Goal: Information Seeking & Learning: Learn about a topic

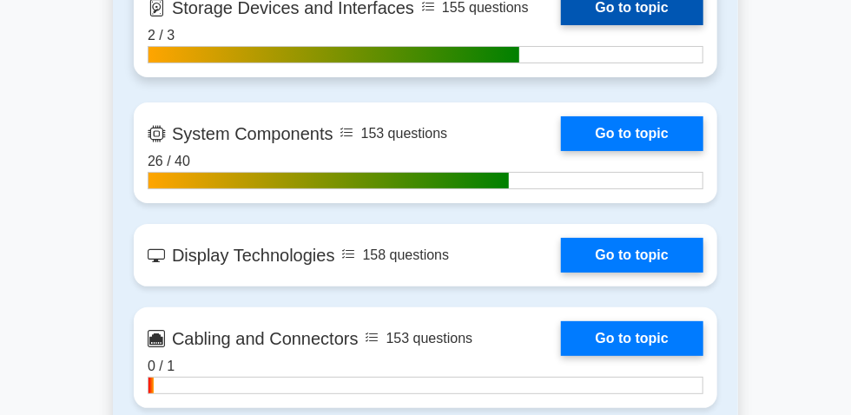
scroll to position [2369, 0]
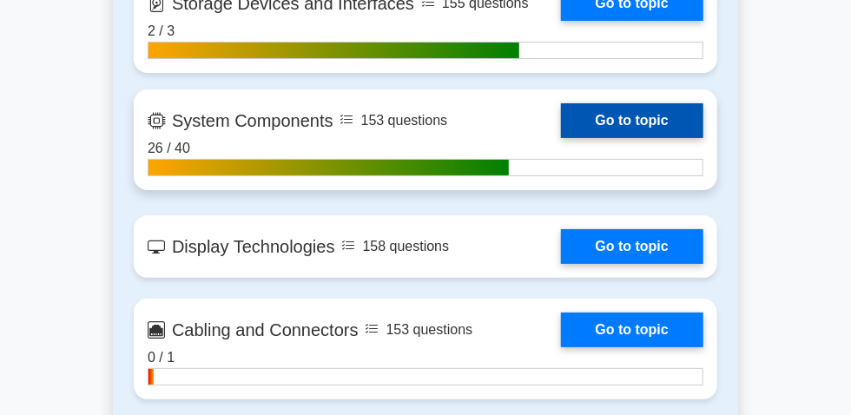
click at [561, 138] on link "Go to topic" at bounding box center [632, 120] width 142 height 35
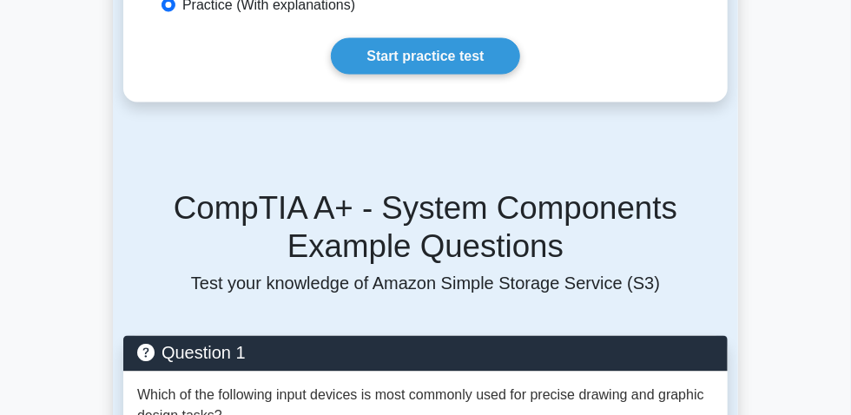
scroll to position [1184, 0]
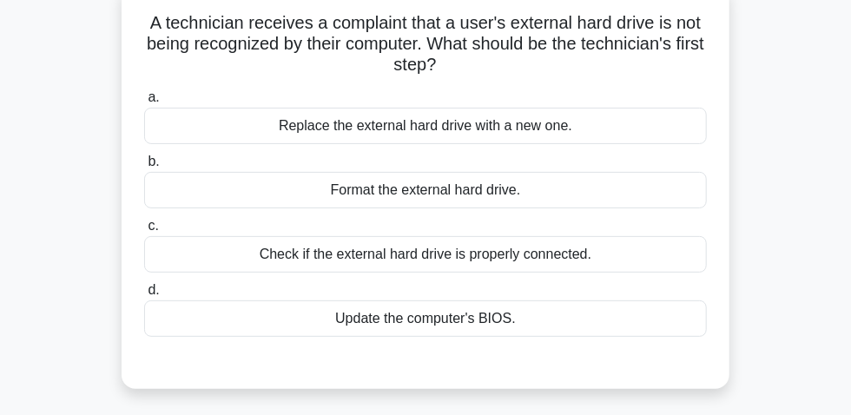
scroll to position [78, 0]
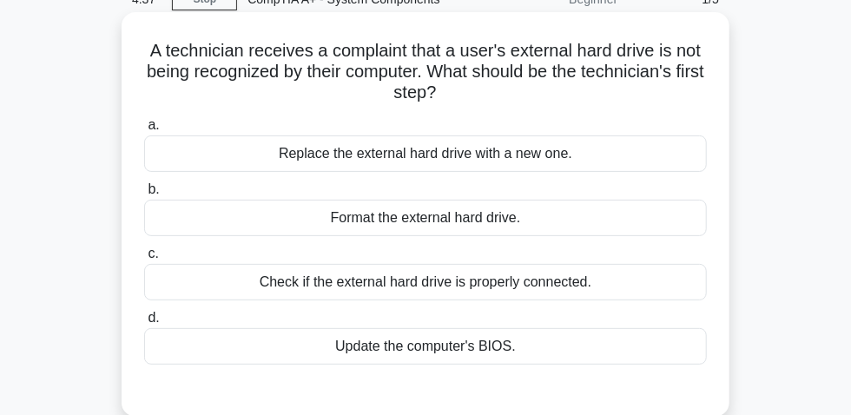
click at [520, 299] on div "Check if the external hard drive is properly connected." at bounding box center [425, 282] width 563 height 36
click at [144, 260] on input "c. Check if the external hard drive is properly connected." at bounding box center [144, 253] width 0 height 11
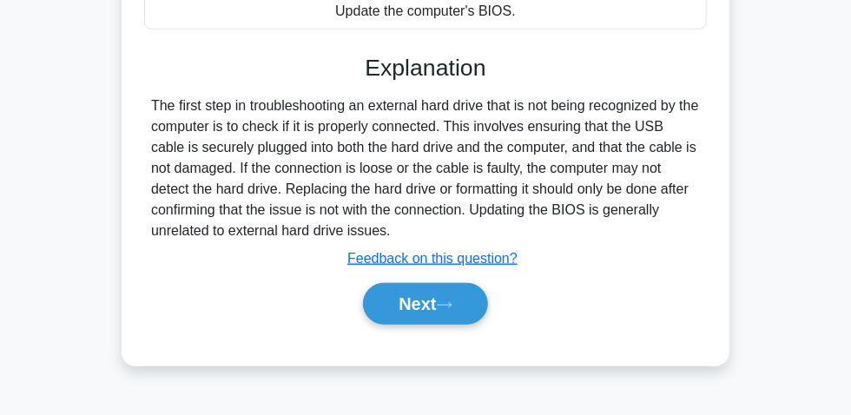
scroll to position [474, 0]
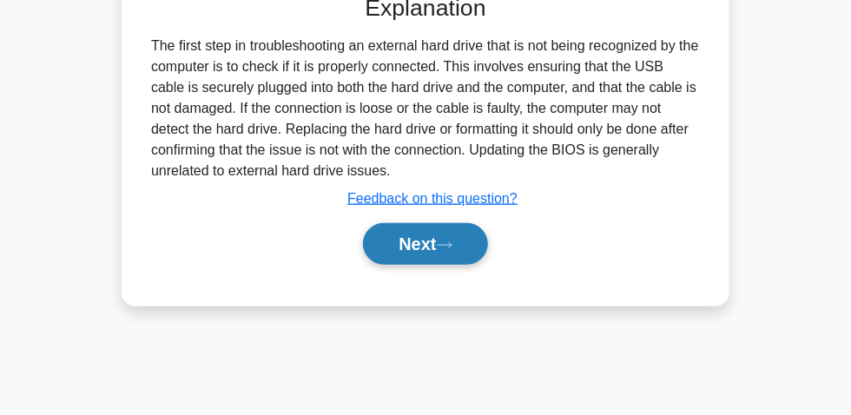
click at [420, 255] on button "Next" at bounding box center [425, 244] width 124 height 42
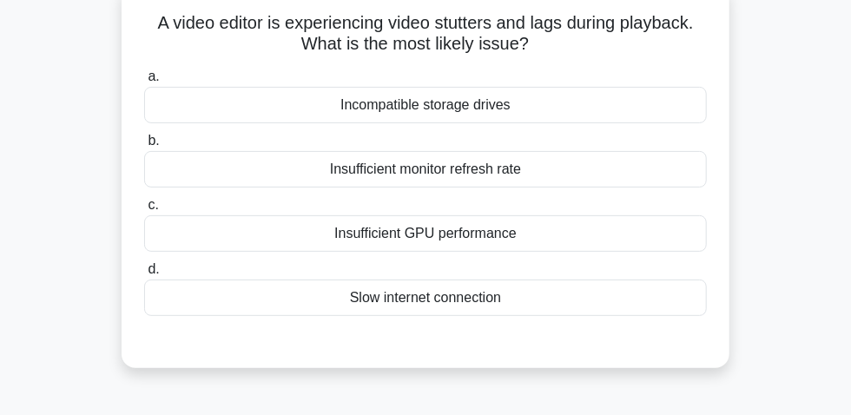
scroll to position [78, 0]
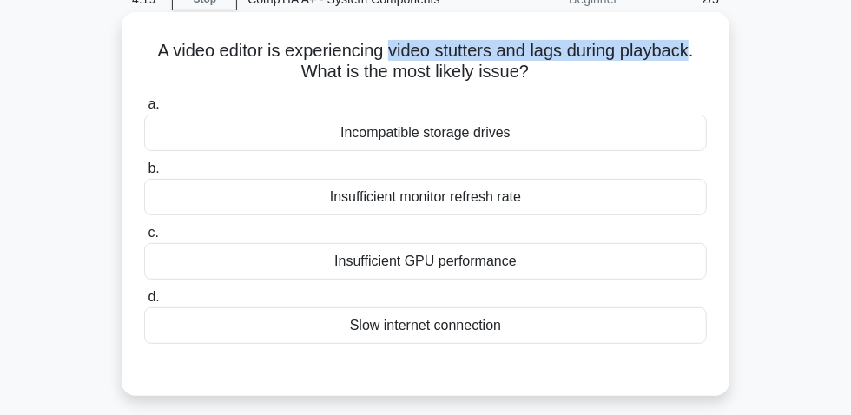
drag, startPoint x: 389, startPoint y: 54, endPoint x: 695, endPoint y: 56, distance: 305.8
click at [695, 56] on h5 "A video editor is experiencing video stutters and lags during playback. What is…" at bounding box center [425, 61] width 566 height 43
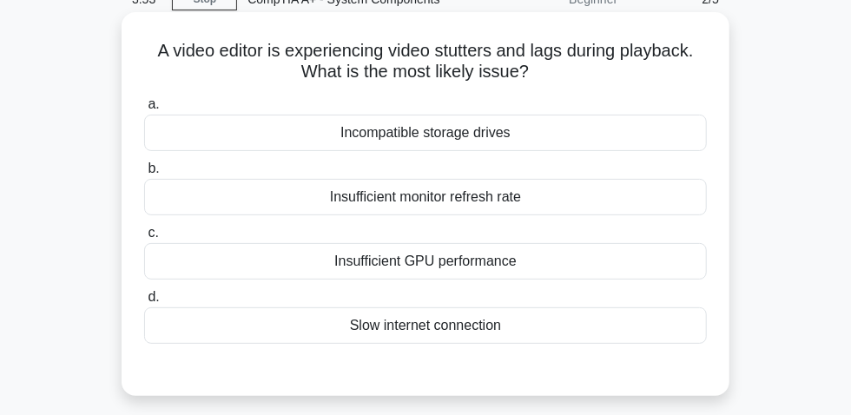
click at [478, 211] on div "Insufficient monitor refresh rate" at bounding box center [425, 197] width 563 height 36
click at [144, 175] on input "b. Insufficient monitor refresh rate" at bounding box center [144, 168] width 0 height 11
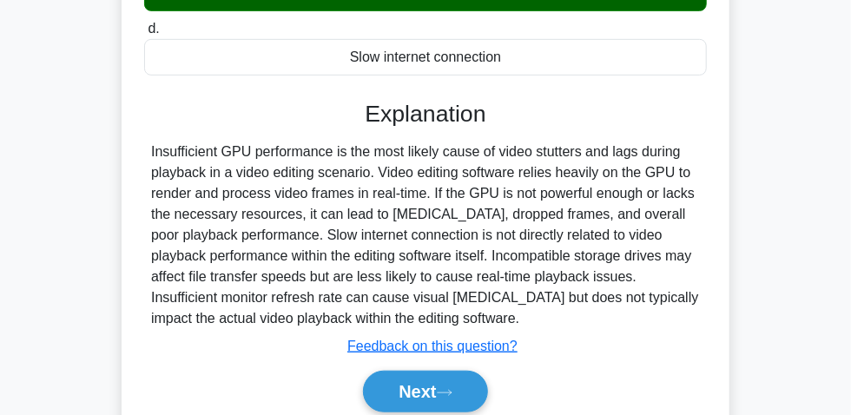
scroll to position [394, 0]
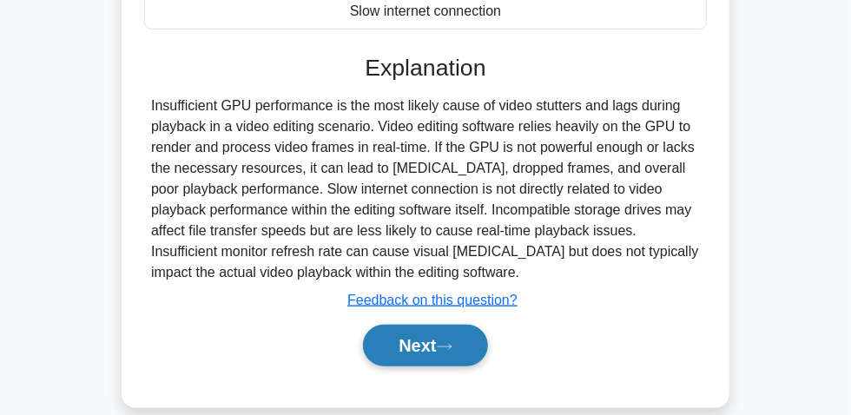
click at [431, 346] on button "Next" at bounding box center [425, 346] width 124 height 42
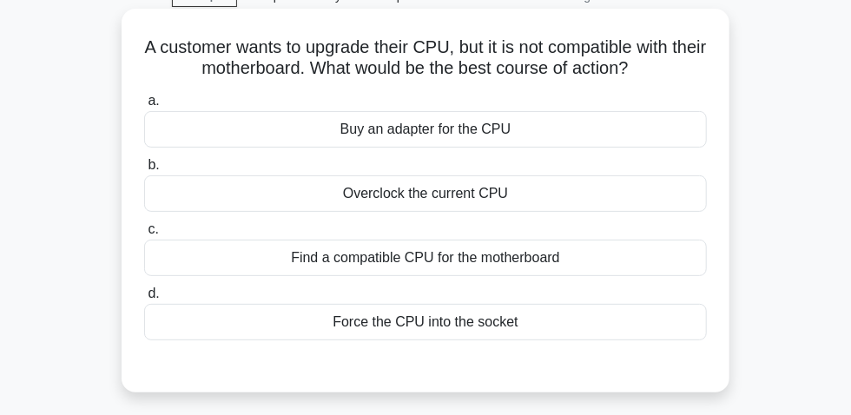
scroll to position [78, 0]
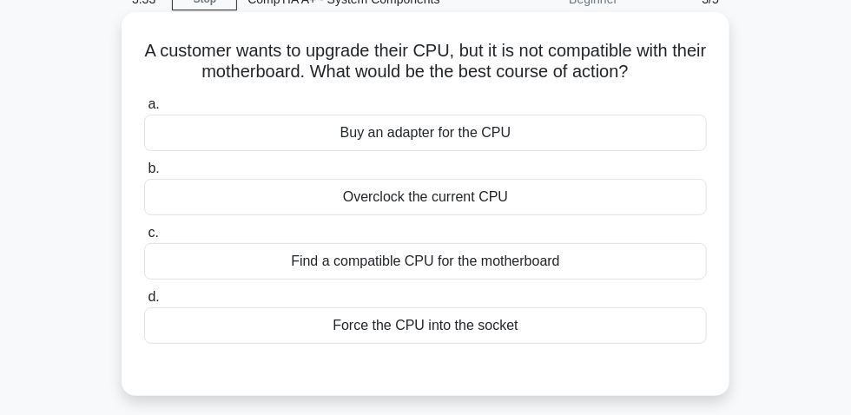
click at [562, 264] on div "Find a compatible CPU for the motherboard" at bounding box center [425, 261] width 563 height 36
click at [144, 239] on input "c. Find a compatible CPU for the motherboard" at bounding box center [144, 233] width 0 height 11
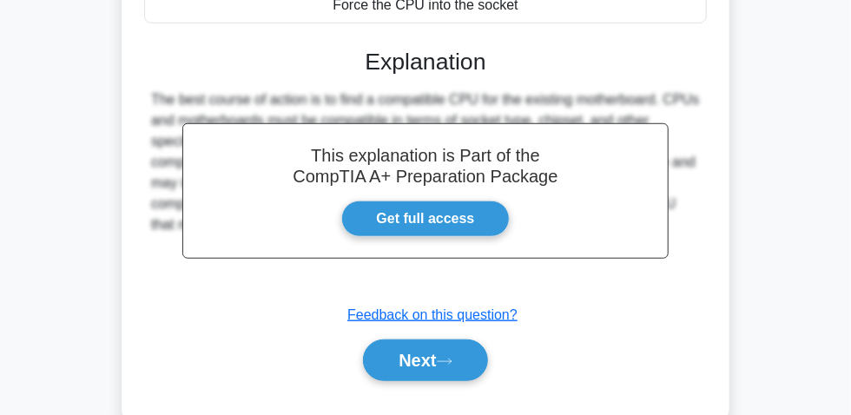
scroll to position [394, 0]
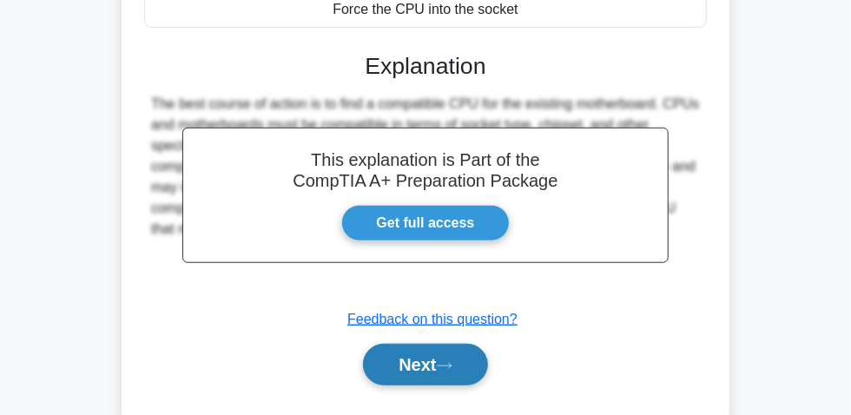
click at [431, 368] on button "Next" at bounding box center [425, 365] width 124 height 42
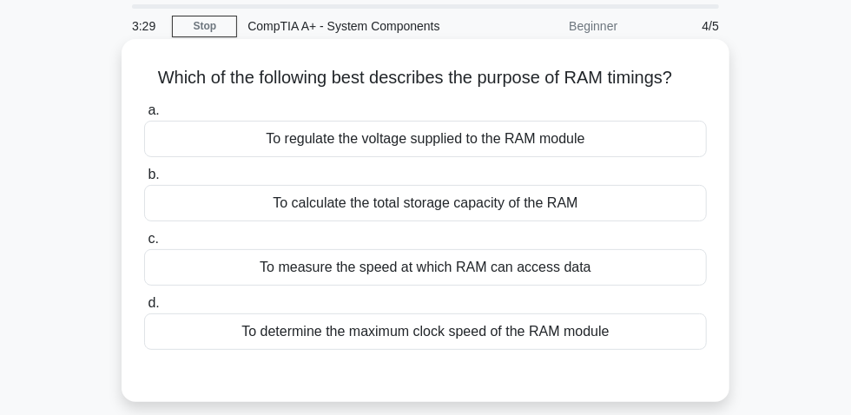
scroll to position [78, 0]
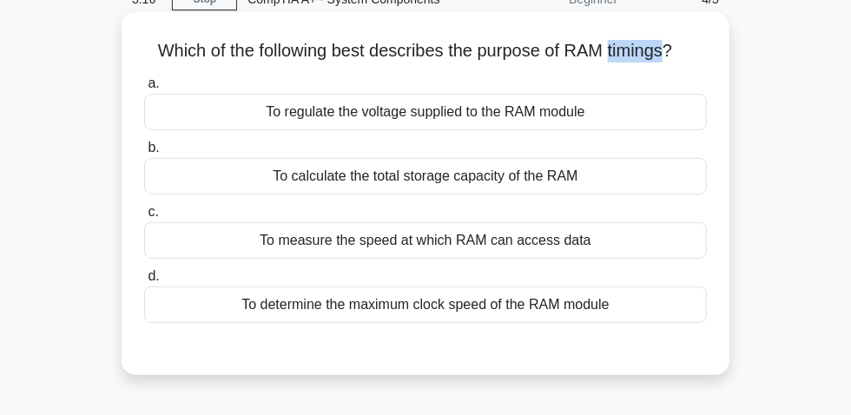
drag, startPoint x: 613, startPoint y: 58, endPoint x: 670, endPoint y: 56, distance: 57.4
click at [670, 56] on h5 "Which of the following best describes the purpose of RAM timings? .spinner_0XTQ…" at bounding box center [425, 51] width 566 height 23
click at [542, 301] on div "To determine the maximum clock speed of the RAM module" at bounding box center [425, 305] width 563 height 36
click at [456, 318] on div "To determine the maximum clock speed of the RAM module" at bounding box center [425, 305] width 563 height 36
click at [144, 282] on input "d. To determine the maximum clock speed of the RAM module" at bounding box center [144, 276] width 0 height 11
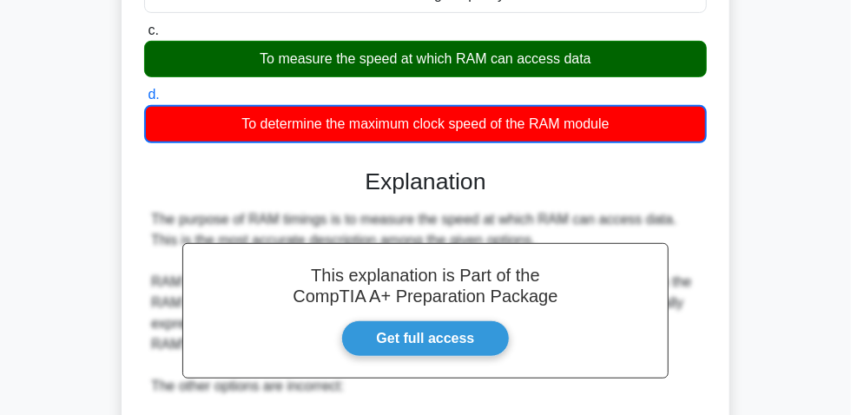
scroll to position [394, 0]
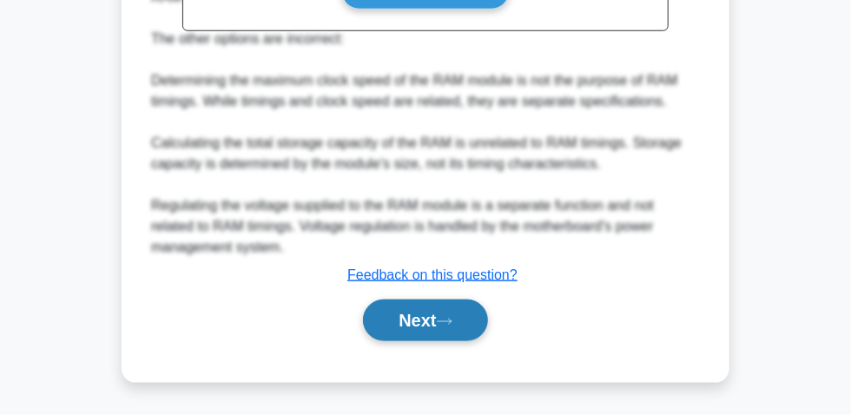
click at [411, 325] on button "Next" at bounding box center [425, 321] width 124 height 42
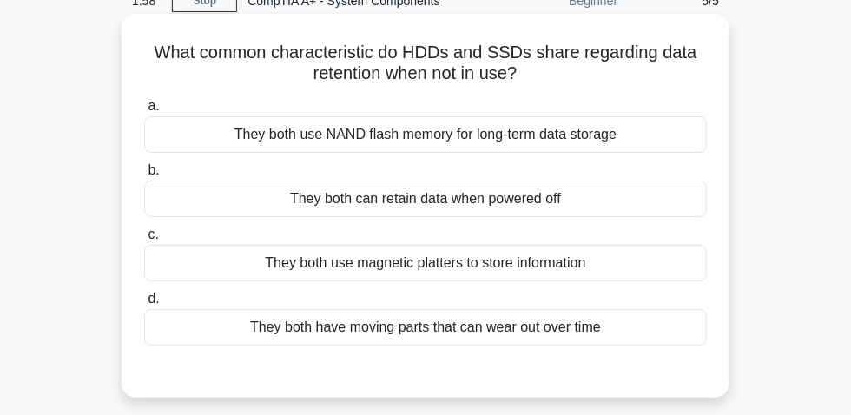
scroll to position [49, 0]
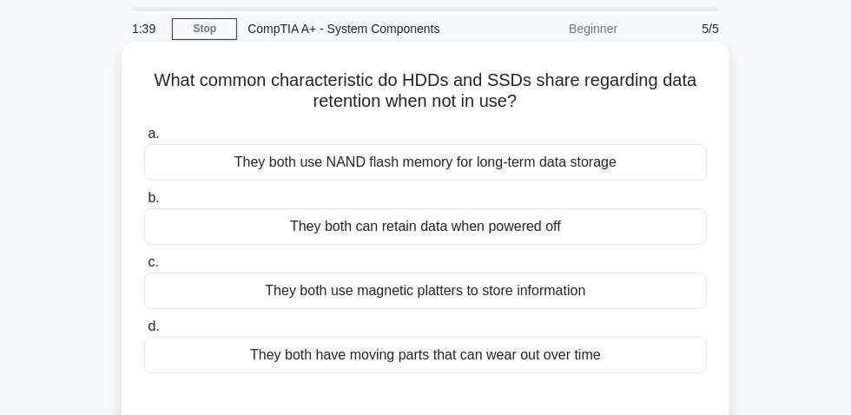
drag, startPoint x: 150, startPoint y: 88, endPoint x: 538, endPoint y: 102, distance: 387.8
click at [538, 102] on h5 "What common characteristic do HDDs and SSDs share regarding data retention when…" at bounding box center [425, 91] width 566 height 43
click at [709, 139] on div "a. They both use NAND flash memory for long-term data storage" at bounding box center [426, 151] width 584 height 57
click at [433, 243] on div "They both can retain data when powered off" at bounding box center [425, 227] width 563 height 36
click at [144, 204] on input "b. They both can retain data when powered off" at bounding box center [144, 198] width 0 height 11
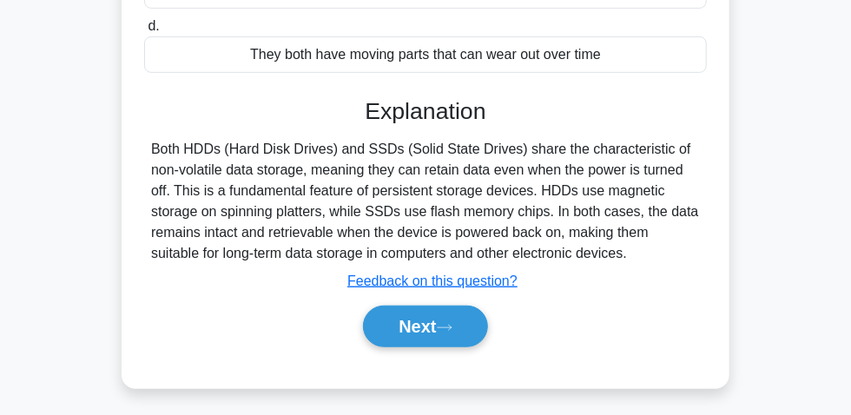
scroll to position [365, 0]
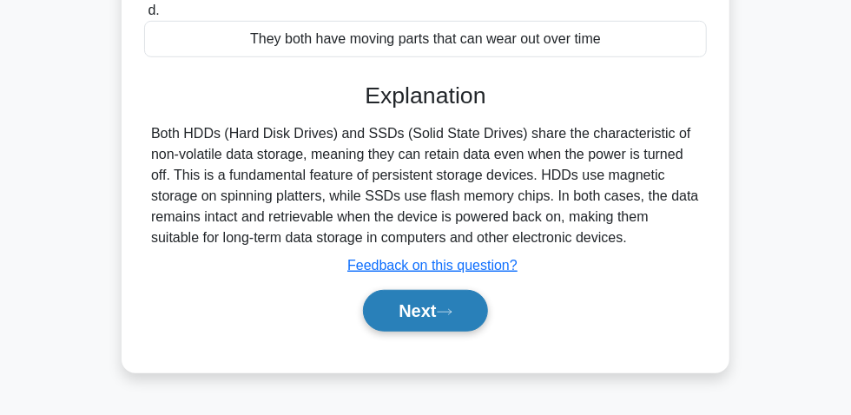
click at [428, 308] on button "Next" at bounding box center [425, 311] width 124 height 42
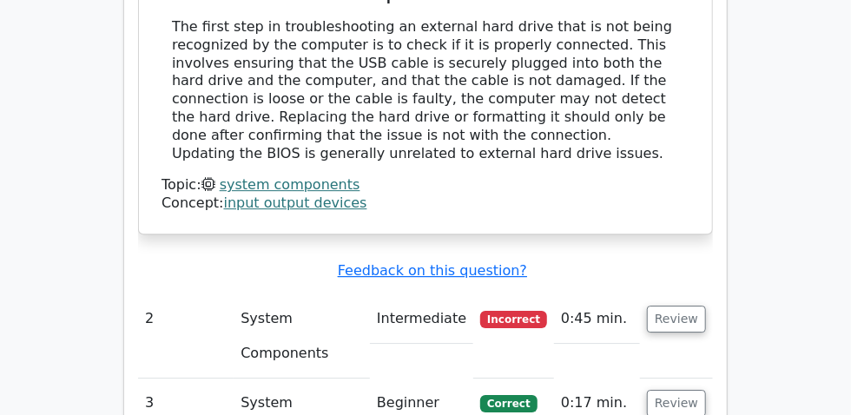
scroll to position [1895, 0]
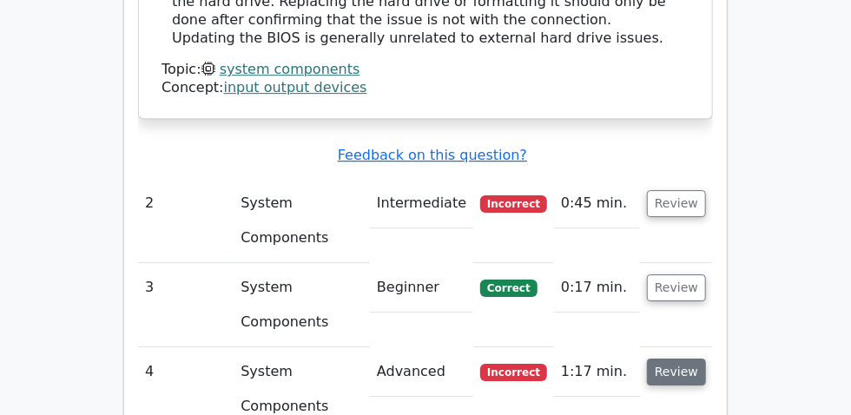
click at [706, 359] on button "Review" at bounding box center [676, 372] width 59 height 27
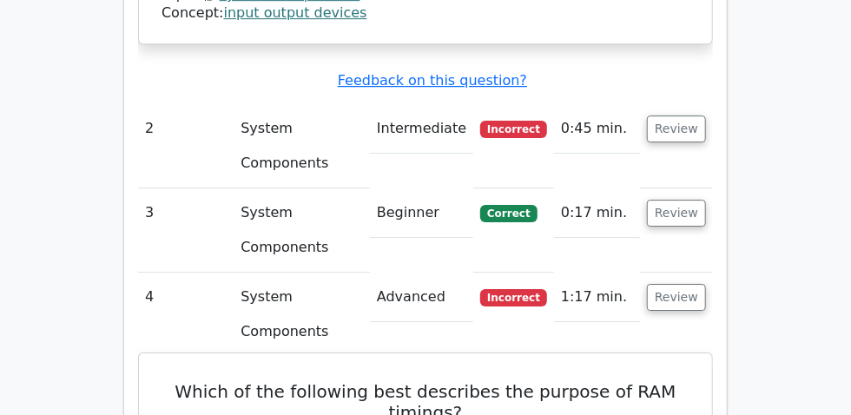
scroll to position [2053, 0]
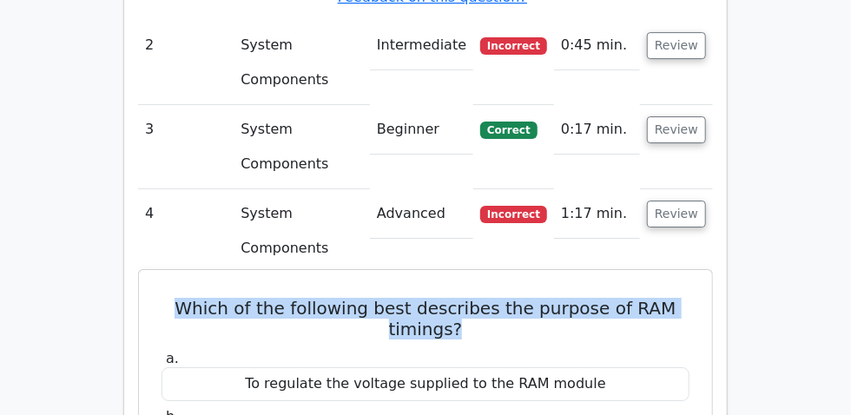
drag, startPoint x: 160, startPoint y: 48, endPoint x: 699, endPoint y: 51, distance: 539.6
click at [692, 298] on h5 "Which of the following best describes the purpose of RAM timings?" at bounding box center [426, 319] width 532 height 42
copy h5 "Which of the following best describes the purpose of RAM timings?"
drag, startPoint x: 252, startPoint y: 221, endPoint x: 616, endPoint y: 225, distance: 364.1
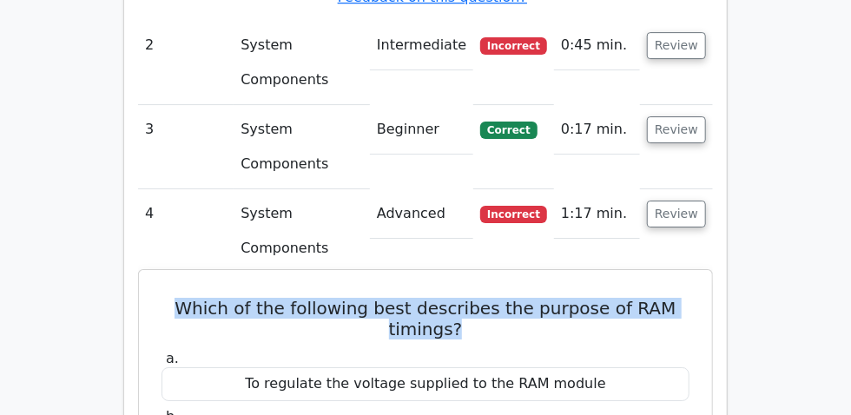
copy div "To measure the speed at which RAM can access data"
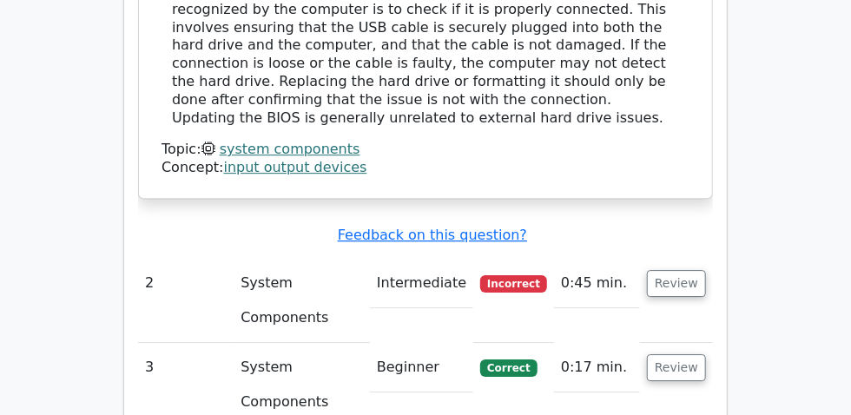
scroll to position [1816, 0]
click at [706, 269] on button "Review" at bounding box center [676, 282] width 59 height 27
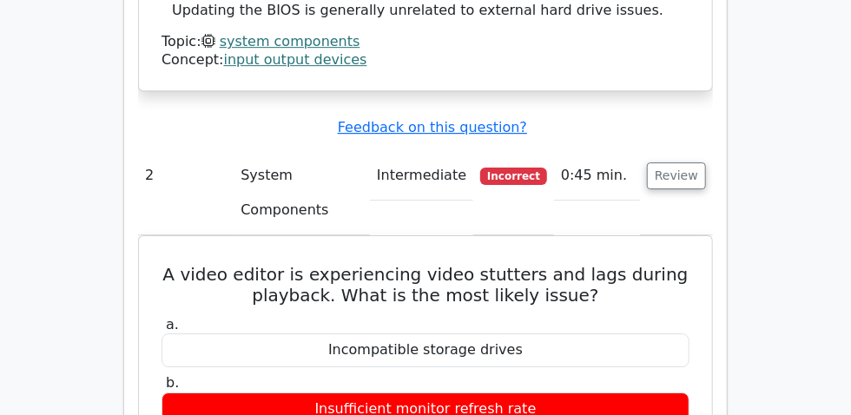
scroll to position [1895, 0]
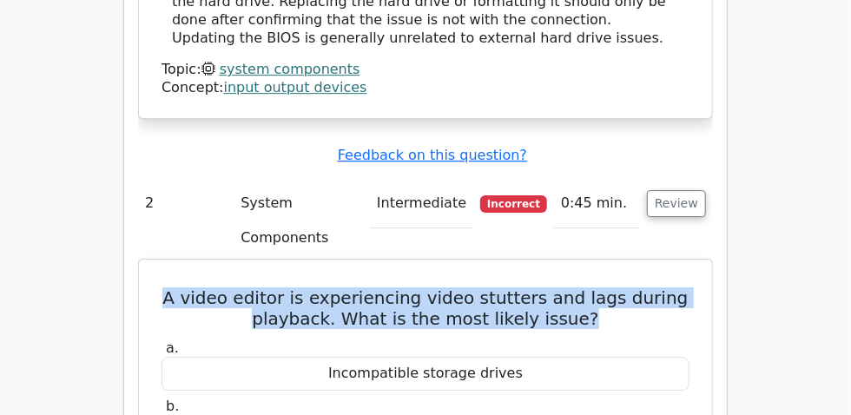
drag, startPoint x: 149, startPoint y: 113, endPoint x: 547, endPoint y: 128, distance: 398.2
click at [547, 288] on h5 "A video editor is experiencing video stutters and lags during playback. What is…" at bounding box center [426, 309] width 532 height 42
copy h5 "A video editor is experiencing video stutters and lags during playback. What is…"
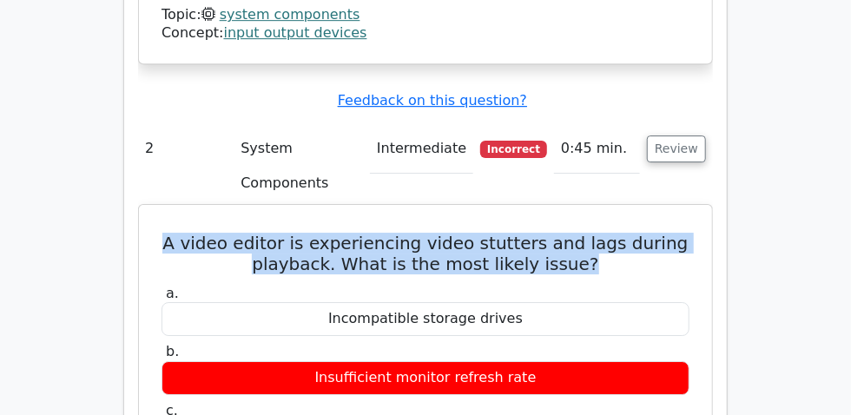
scroll to position [2053, 0]
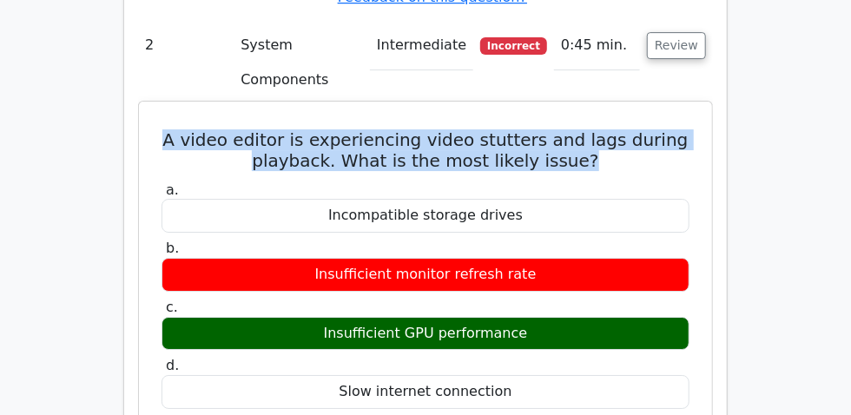
drag, startPoint x: 320, startPoint y: 142, endPoint x: 540, endPoint y: 149, distance: 220.8
click at [540, 317] on div "Insufficient GPU performance" at bounding box center [426, 334] width 528 height 34
copy div "Insufficient GPU performance"
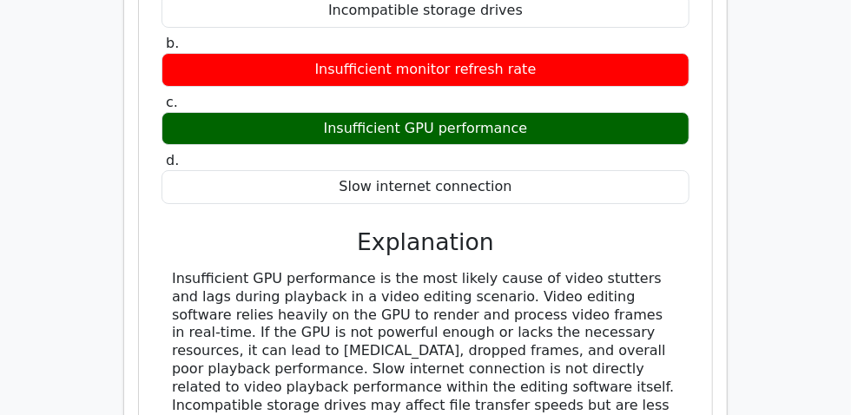
scroll to position [2290, 0]
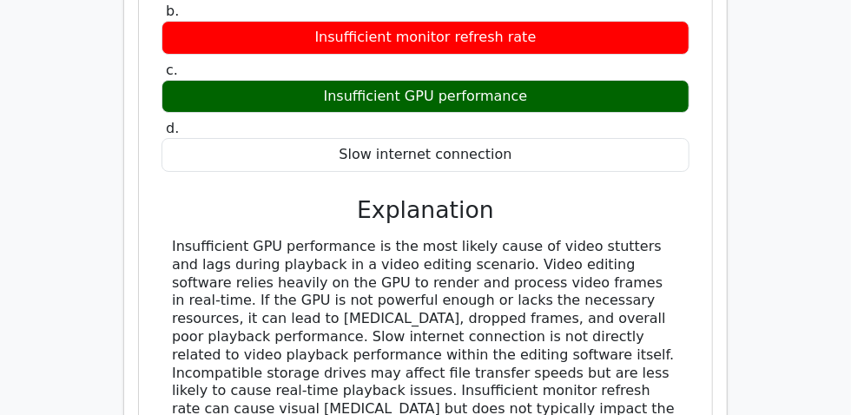
drag, startPoint x: 381, startPoint y: 76, endPoint x: 515, endPoint y: 200, distance: 182.0
click at [515, 238] on div "Insufficient GPU performance is the most likely cause of video stutters and lag…" at bounding box center [425, 337] width 507 height 199
copy div "Video editing software relies heavily on the GPU to render and process video fr…"
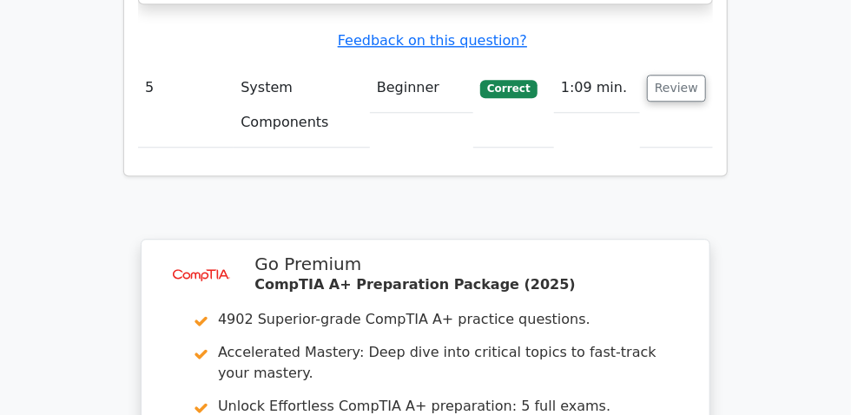
scroll to position [3970, 0]
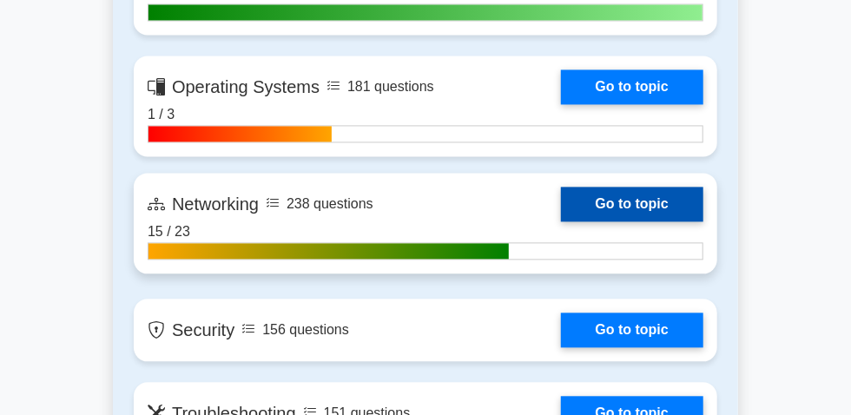
scroll to position [1263, 0]
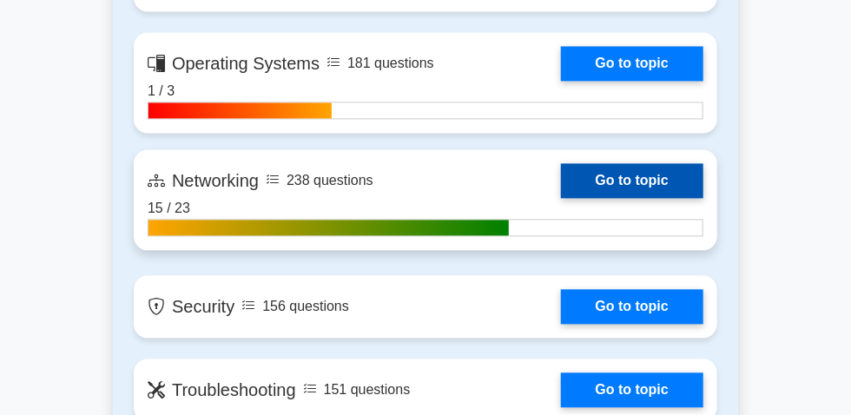
click at [561, 196] on link "Go to topic" at bounding box center [632, 180] width 142 height 35
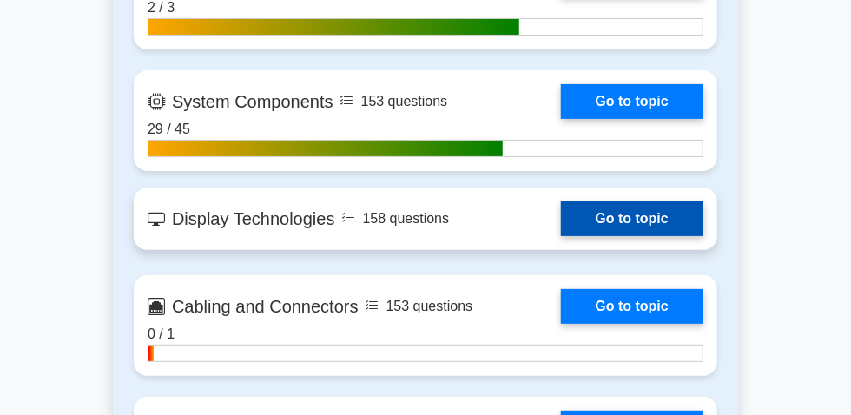
scroll to position [2369, 0]
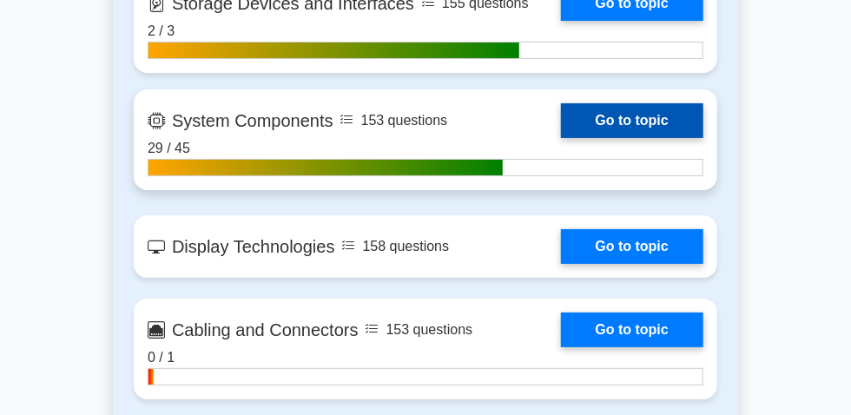
click at [561, 138] on link "Go to topic" at bounding box center [632, 120] width 142 height 35
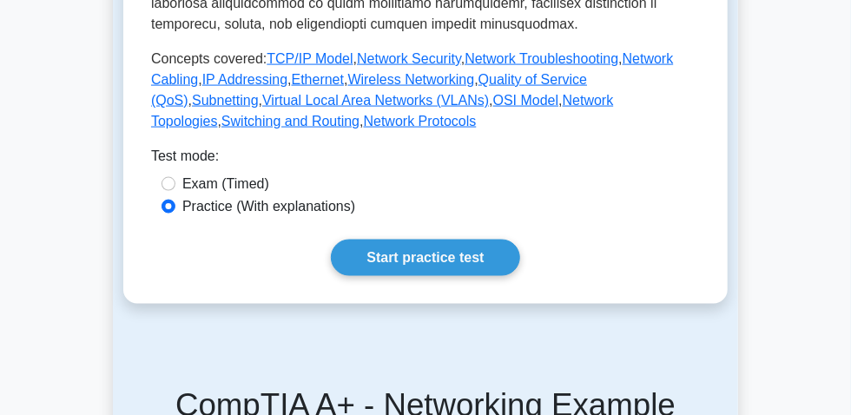
scroll to position [1026, 0]
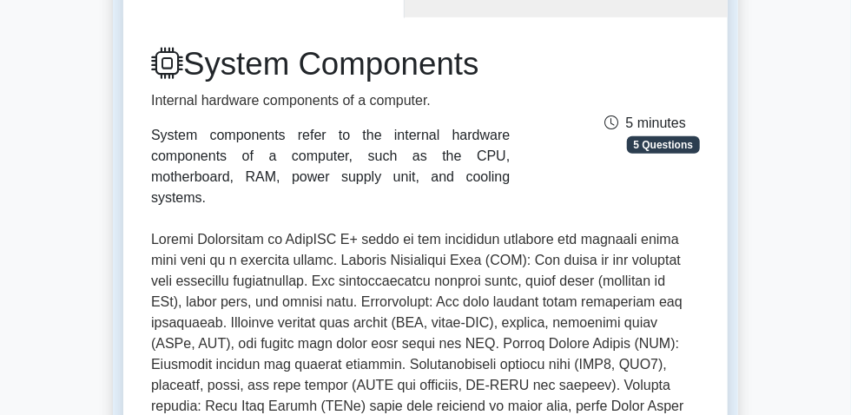
scroll to position [157, 0]
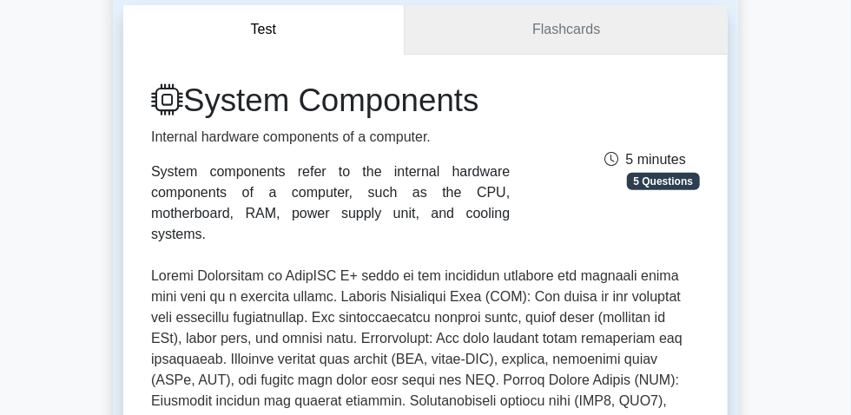
click at [537, 44] on link "Flashcards" at bounding box center [566, 30] width 323 height 50
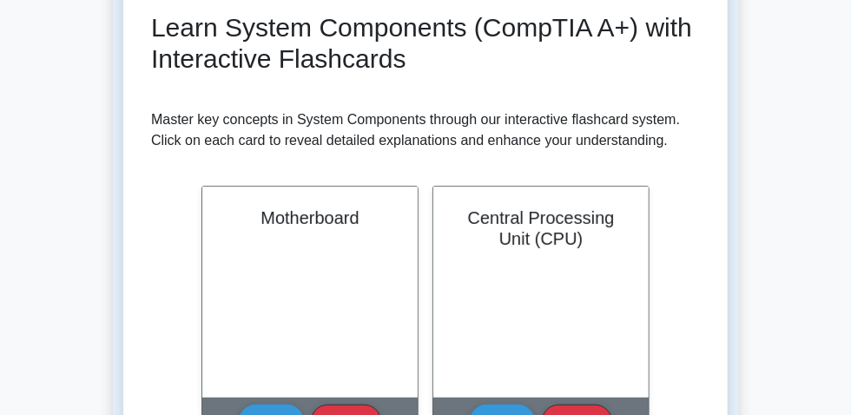
scroll to position [315, 0]
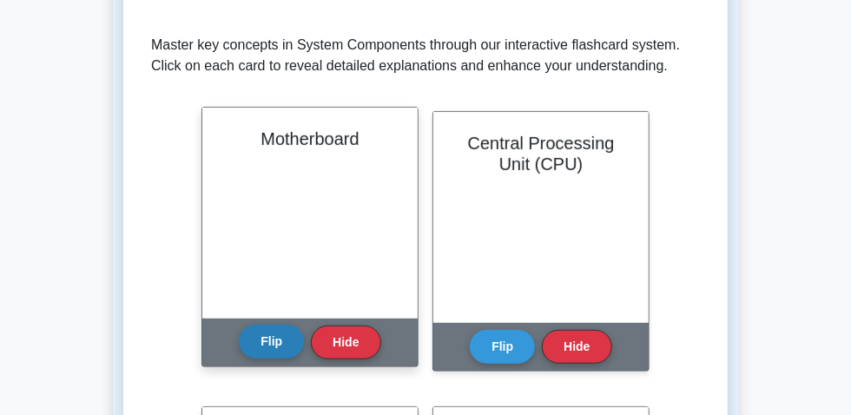
click at [286, 359] on button "Flip" at bounding box center [271, 342] width 65 height 34
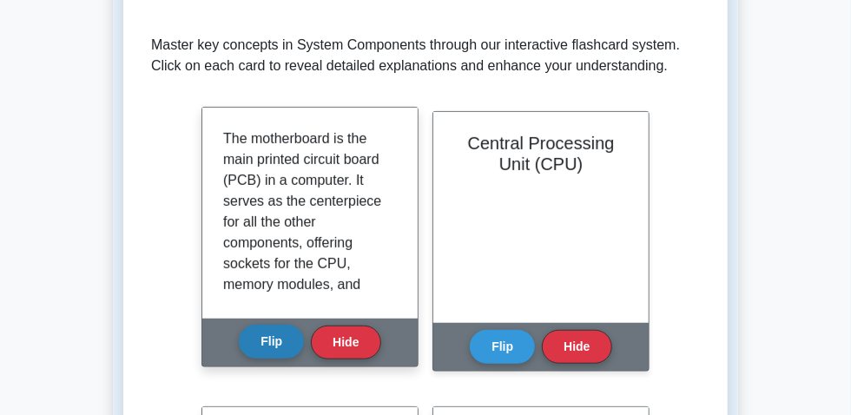
click at [286, 359] on button "Flip" at bounding box center [271, 342] width 65 height 34
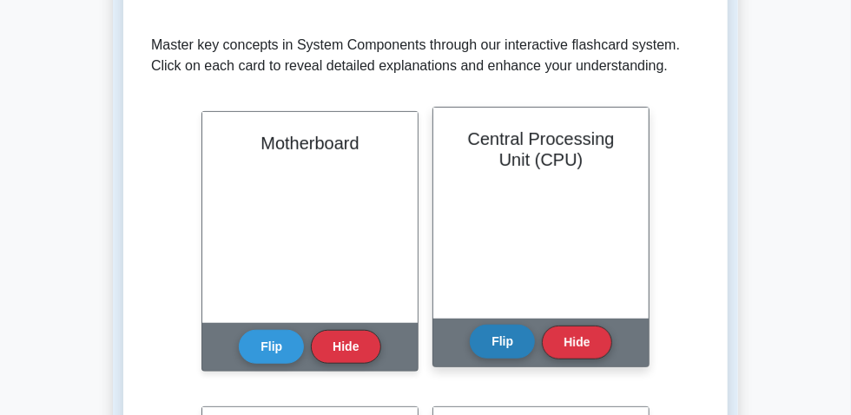
click at [483, 359] on button "Flip" at bounding box center [502, 342] width 65 height 34
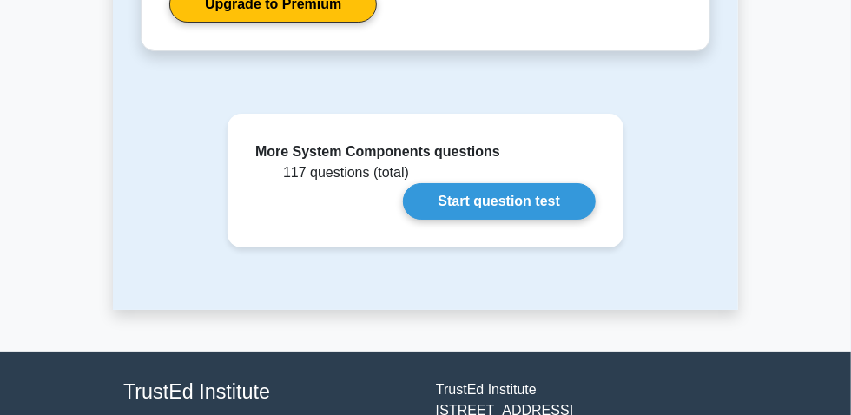
scroll to position [2223, 0]
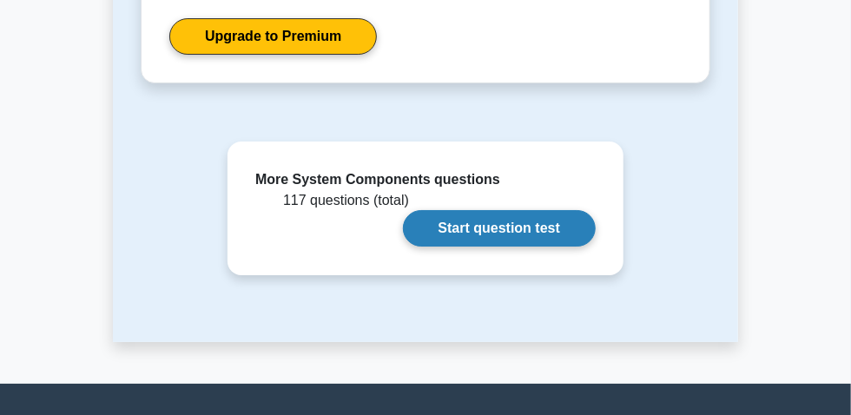
click at [577, 236] on link "Start question test" at bounding box center [499, 228] width 193 height 36
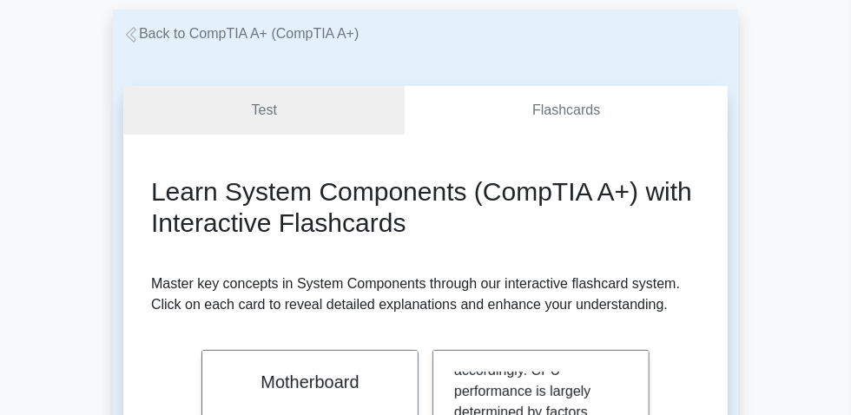
scroll to position [0, 0]
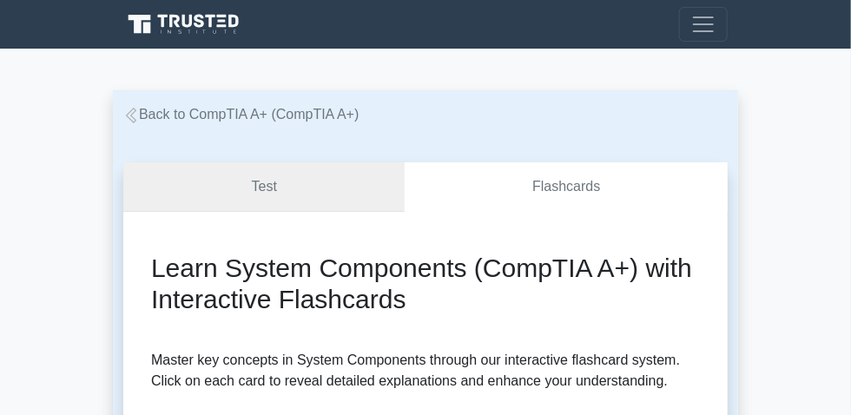
click at [291, 201] on link "Test" at bounding box center [264, 187] width 282 height 50
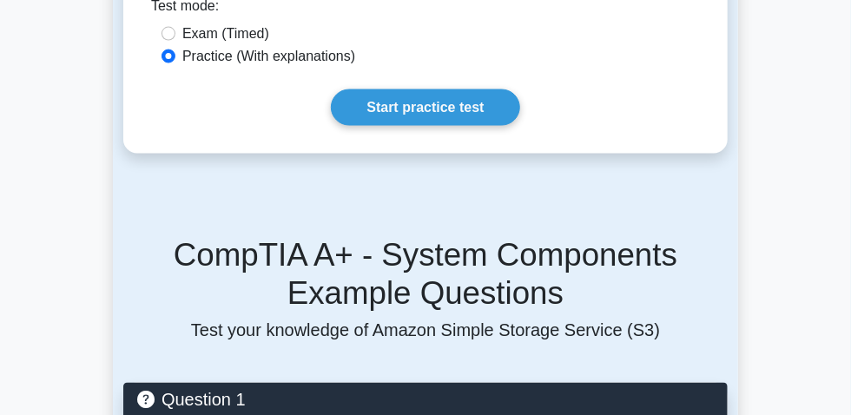
scroll to position [1026, 0]
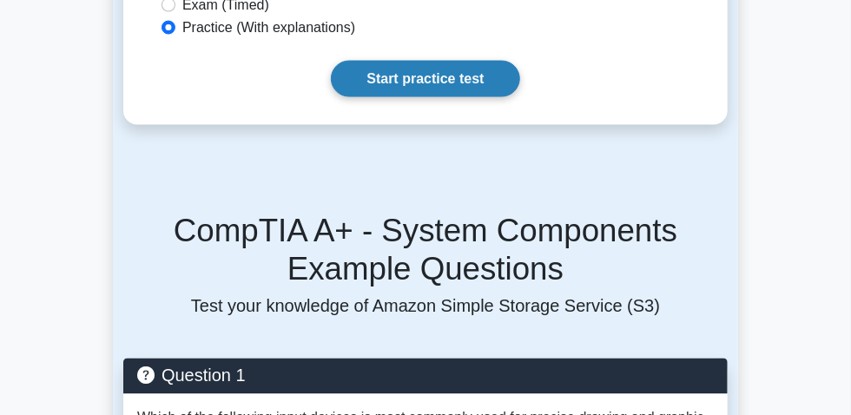
click at [408, 97] on link "Start practice test" at bounding box center [425, 79] width 189 height 36
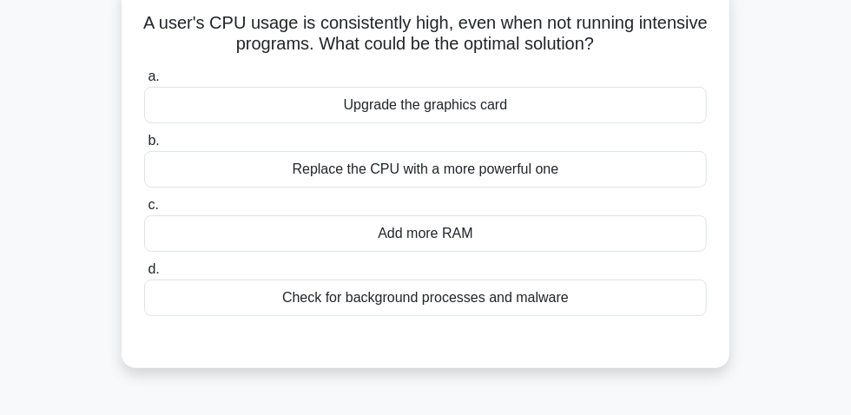
scroll to position [78, 0]
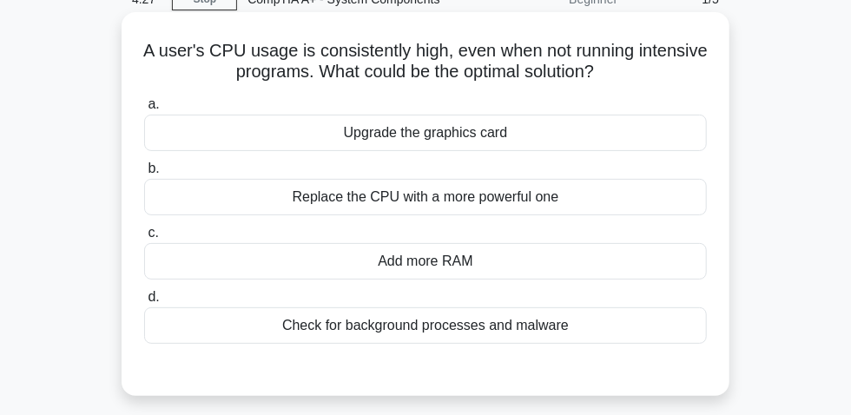
click at [503, 348] on div "a. Upgrade the graphics card b. Replace the CPU with a more powerful one c. d." at bounding box center [426, 218] width 584 height 257
click at [490, 334] on div "Check for background processes and malware" at bounding box center [425, 326] width 563 height 36
click at [144, 303] on input "d. Check for background processes and malware" at bounding box center [144, 297] width 0 height 11
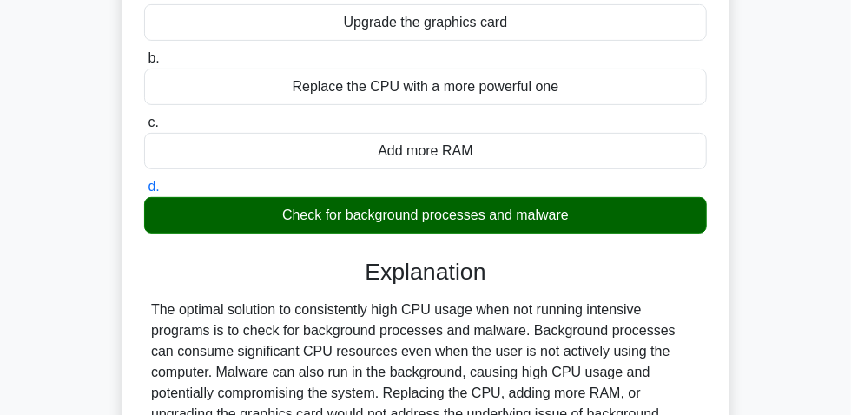
scroll to position [523, 0]
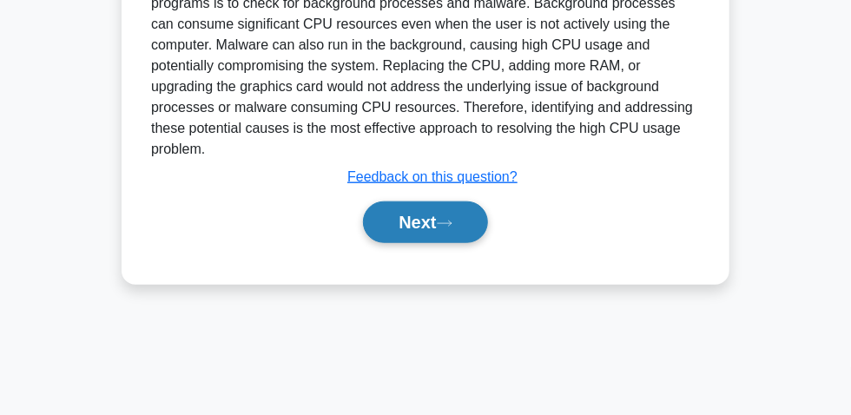
click at [409, 212] on button "Next" at bounding box center [425, 223] width 124 height 42
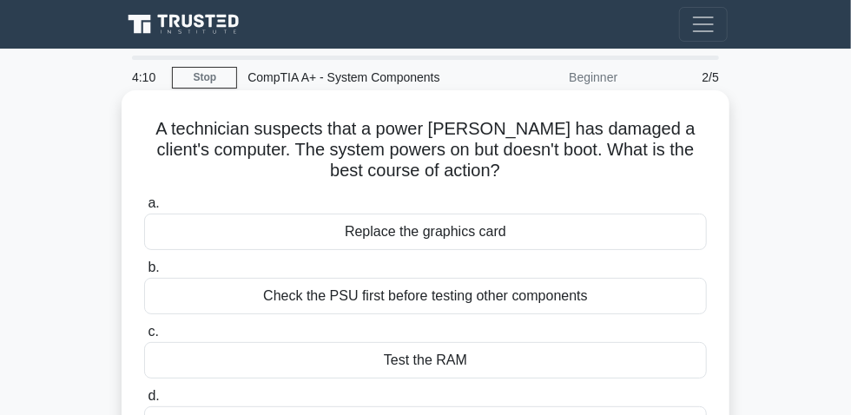
scroll to position [78, 0]
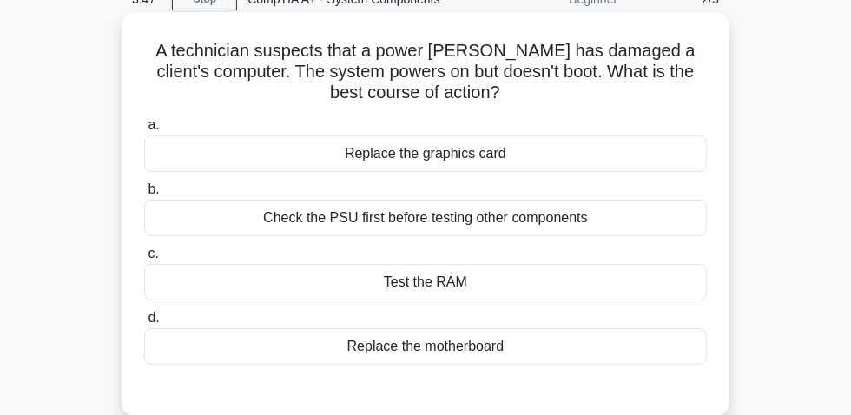
click at [388, 236] on div "Check the PSU first before testing other components" at bounding box center [425, 218] width 563 height 36
click at [144, 195] on input "b. Check the PSU first before testing other components" at bounding box center [144, 189] width 0 height 11
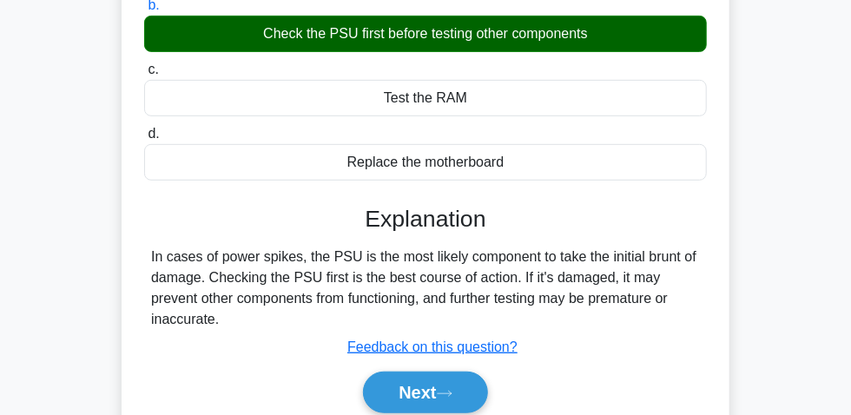
scroll to position [474, 0]
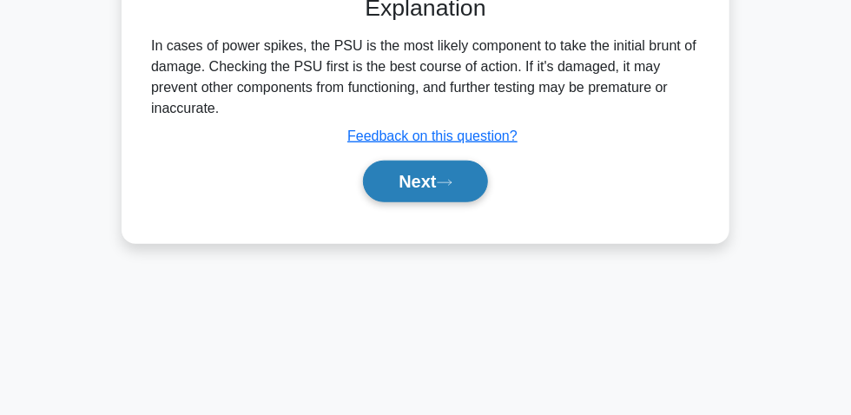
click at [418, 195] on button "Next" at bounding box center [425, 182] width 124 height 42
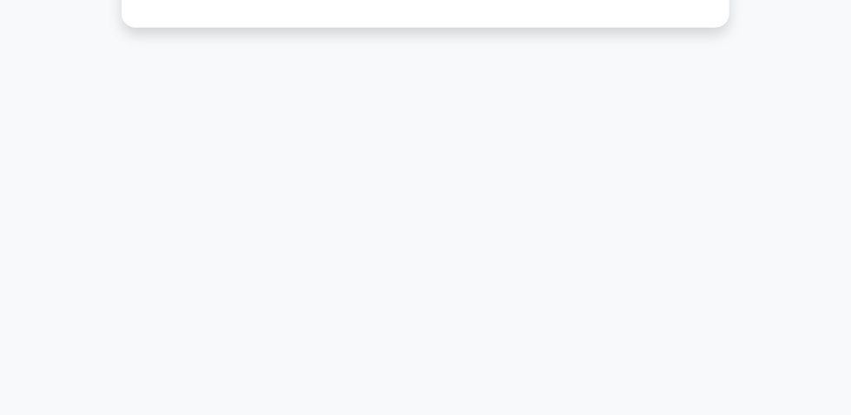
scroll to position [78, 0]
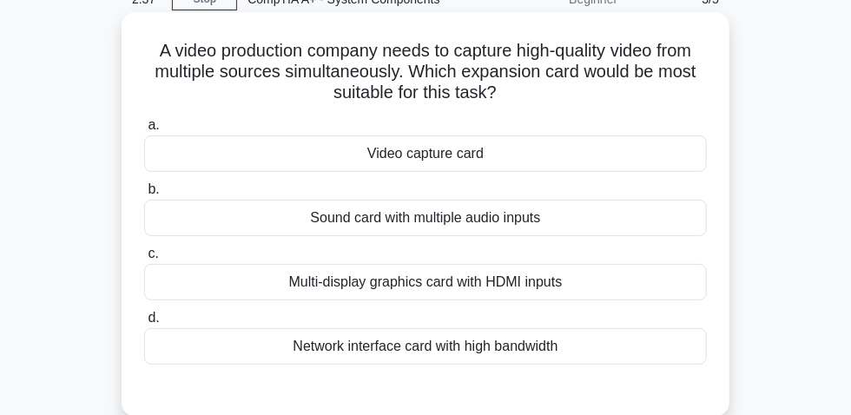
click at [433, 162] on div "Video capture card" at bounding box center [425, 154] width 563 height 36
click at [144, 131] on input "a. Video capture card" at bounding box center [144, 125] width 0 height 11
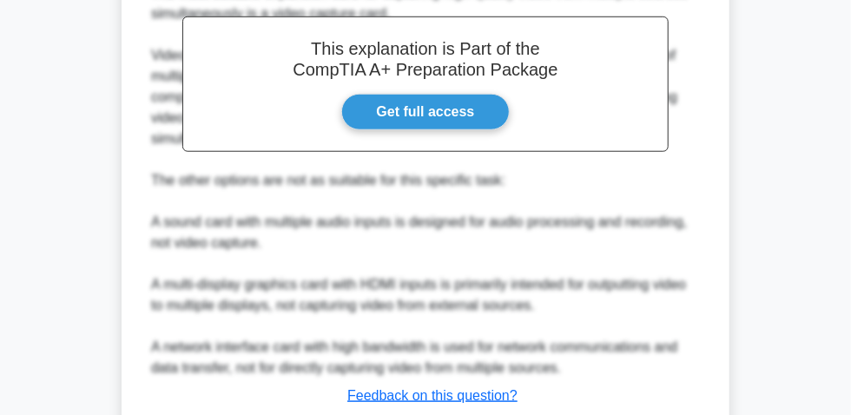
scroll to position [653, 0]
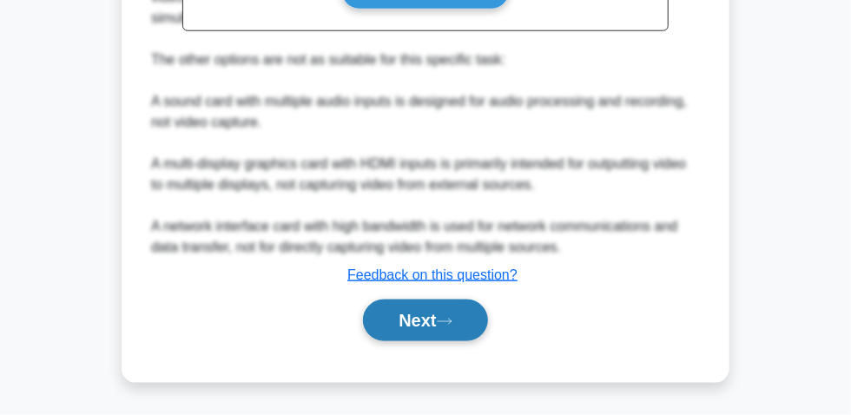
click at [425, 315] on button "Next" at bounding box center [425, 321] width 124 height 42
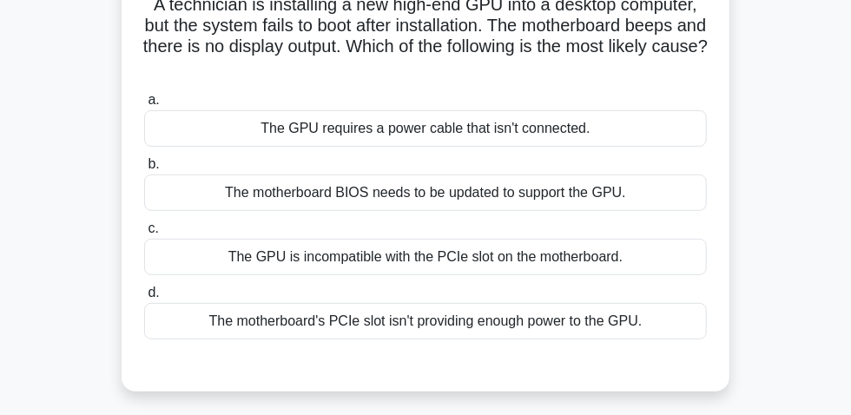
scroll to position [128, 0]
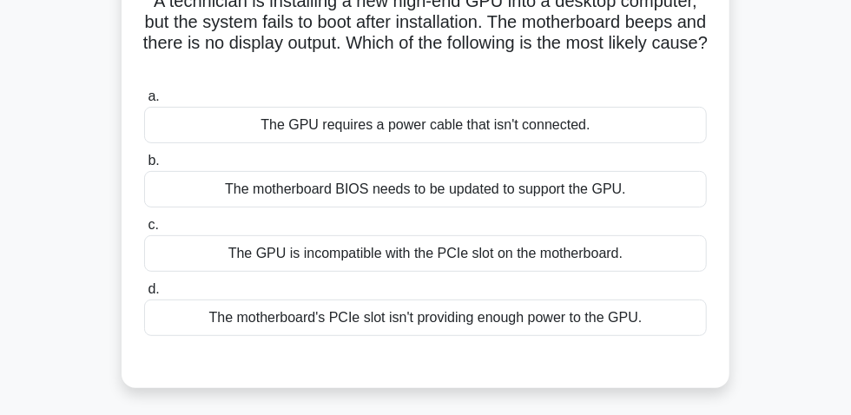
click at [561, 200] on div "The motherboard BIOS needs to be updated to support the GPU." at bounding box center [425, 189] width 563 height 36
click at [144, 167] on input "b. The motherboard BIOS needs to be updated to support the GPU." at bounding box center [144, 161] width 0 height 11
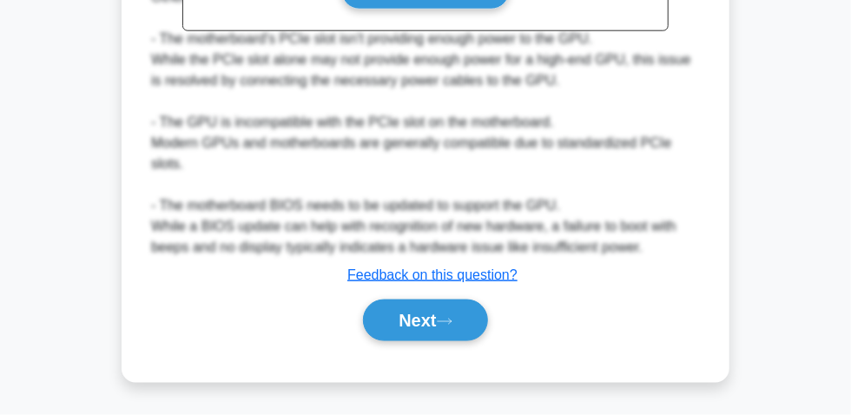
scroll to position [596, 0]
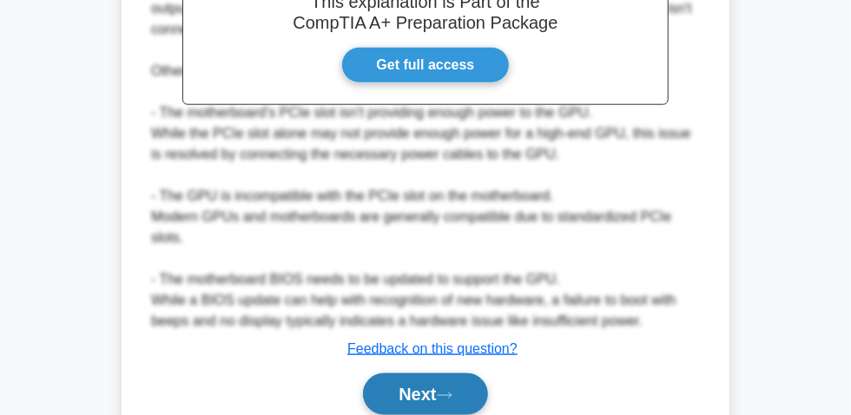
click at [440, 390] on button "Next" at bounding box center [425, 395] width 124 height 42
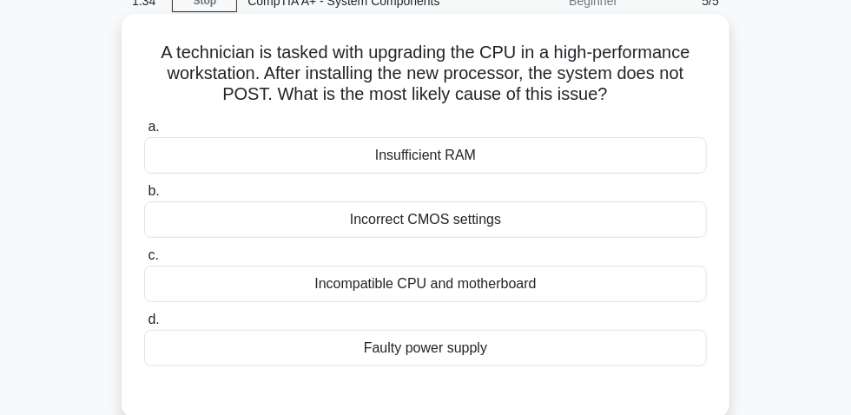
scroll to position [49, 0]
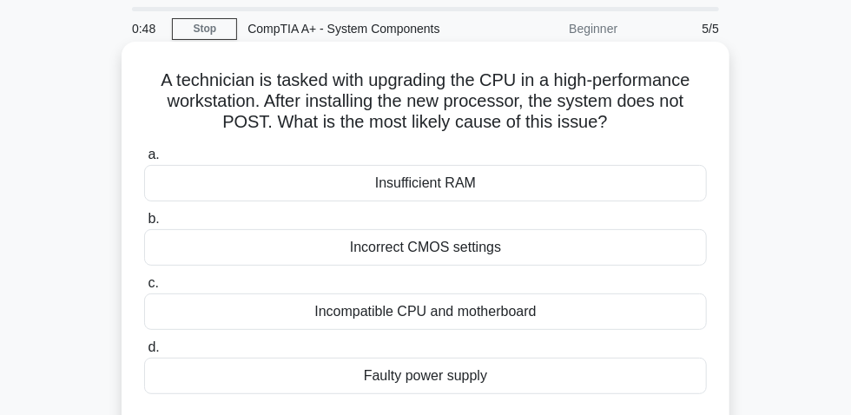
click at [503, 261] on div "Incorrect CMOS settings" at bounding box center [425, 247] width 563 height 36
click at [144, 225] on input "b. Incorrect CMOS settings" at bounding box center [144, 219] width 0 height 11
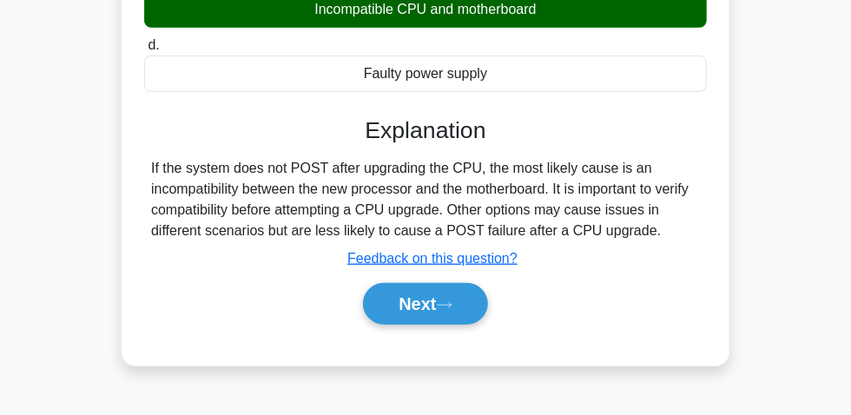
scroll to position [365, 0]
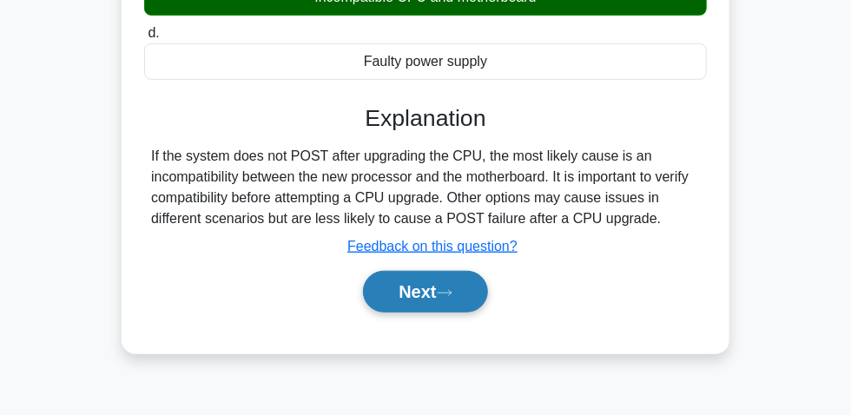
click at [417, 301] on button "Next" at bounding box center [425, 292] width 124 height 42
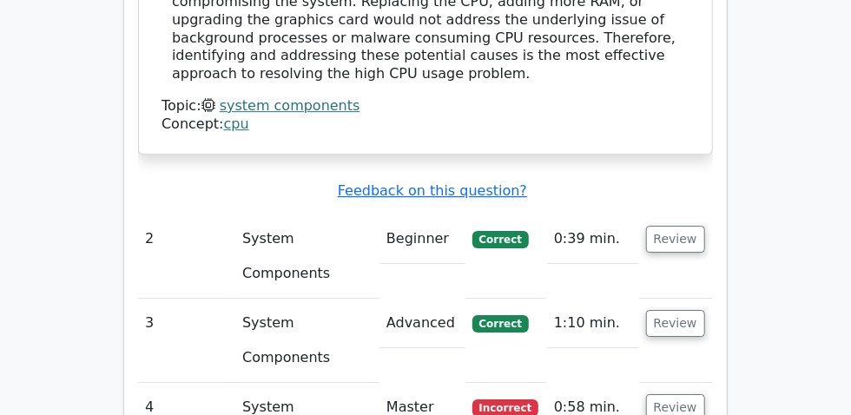
scroll to position [1895, 0]
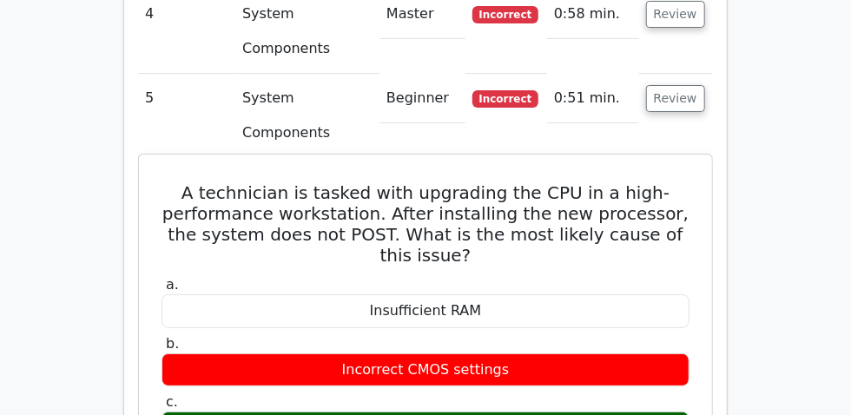
scroll to position [2290, 0]
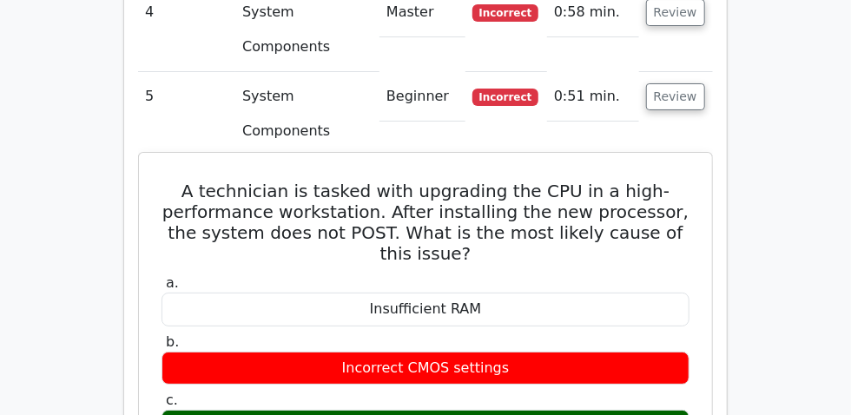
drag, startPoint x: 163, startPoint y: 235, endPoint x: 688, endPoint y: 295, distance: 528.2
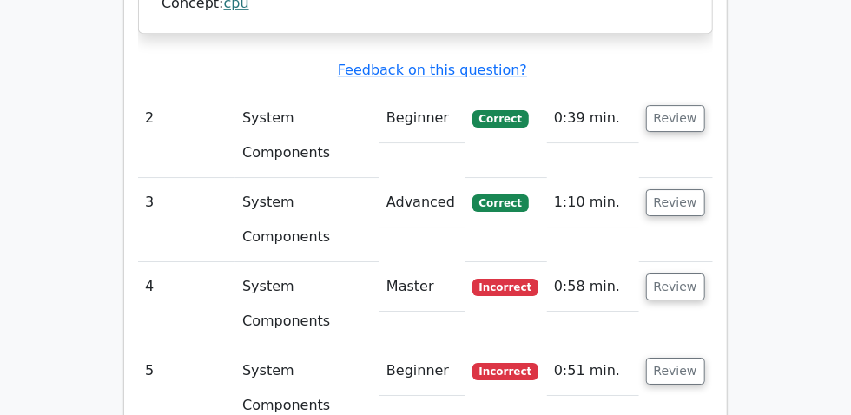
scroll to position [2053, 0]
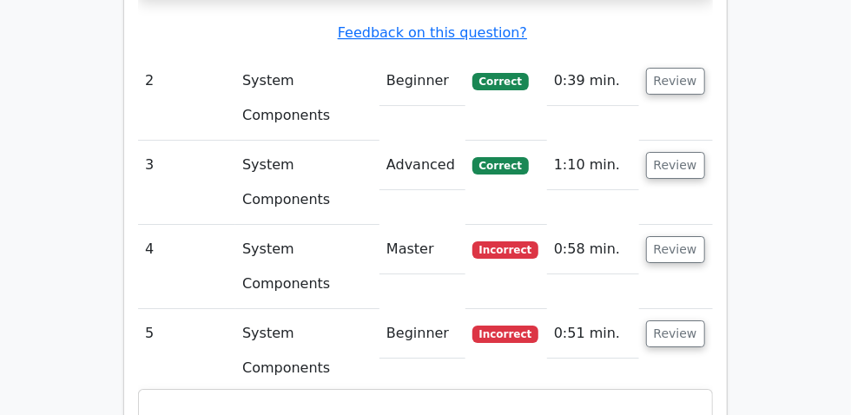
drag, startPoint x: 153, startPoint y: 121, endPoint x: 641, endPoint y: 162, distance: 490.1
copy h5 "A technician is tasked with upgrading the CPU in a high-performance workstation…"
drag, startPoint x: 308, startPoint y: 327, endPoint x: 540, endPoint y: 336, distance: 233.0
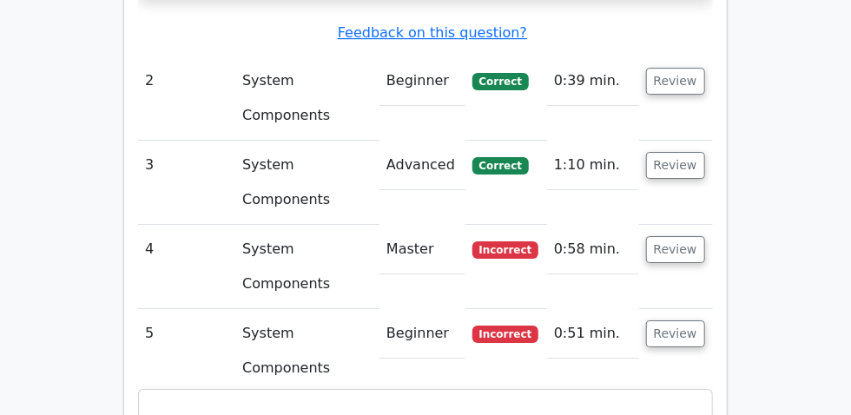
copy div "Incompatible CPU and motherboard"
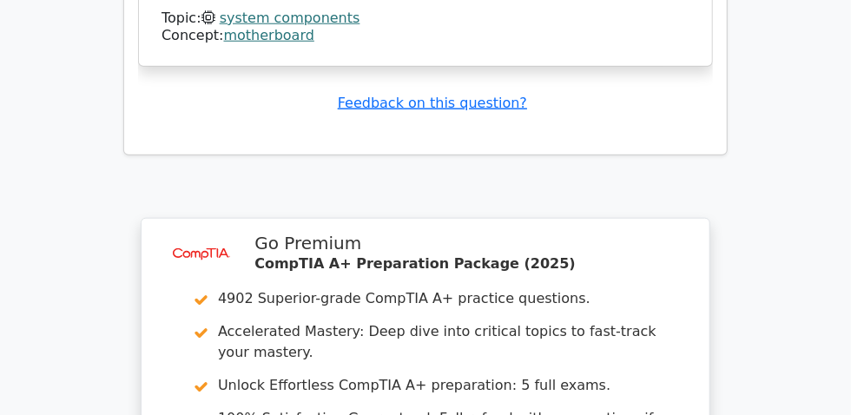
scroll to position [3001, 0]
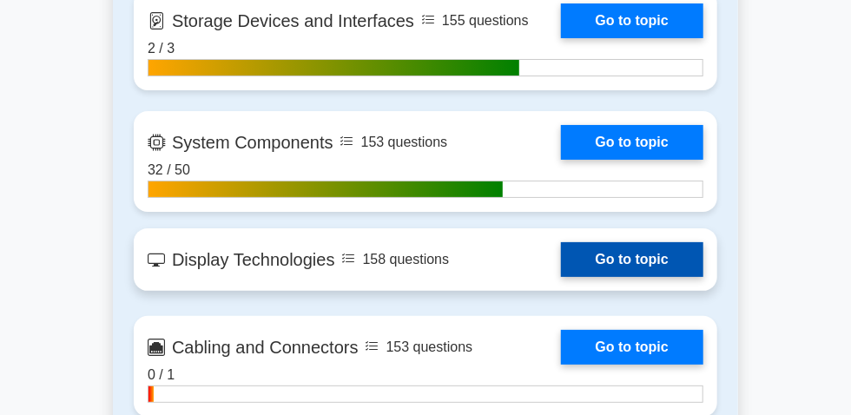
scroll to position [2369, 0]
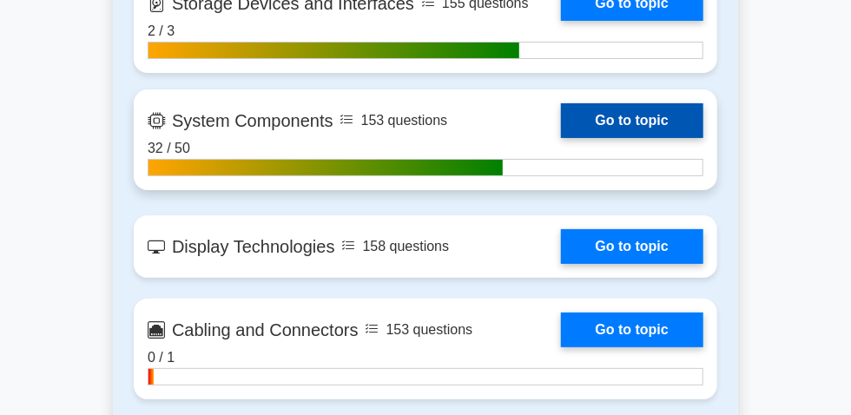
click at [561, 138] on link "Go to topic" at bounding box center [632, 120] width 142 height 35
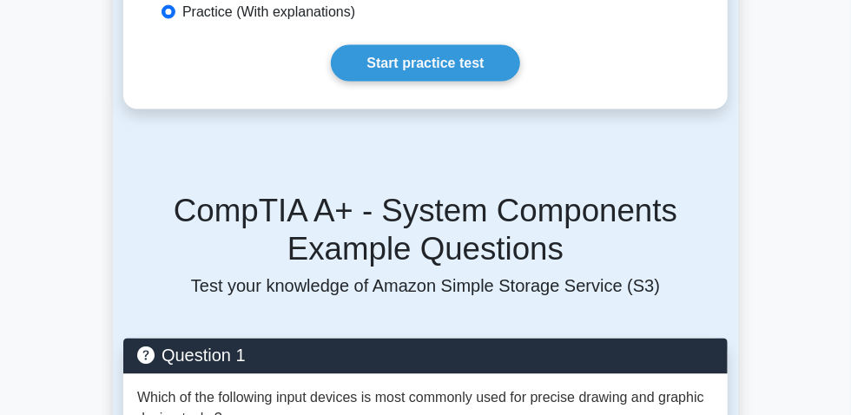
scroll to position [1105, 0]
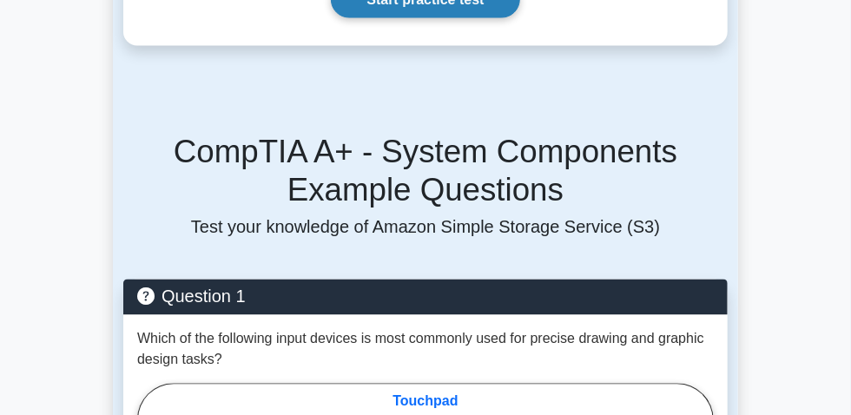
click at [404, 18] on link "Start practice test" at bounding box center [425, 0] width 189 height 36
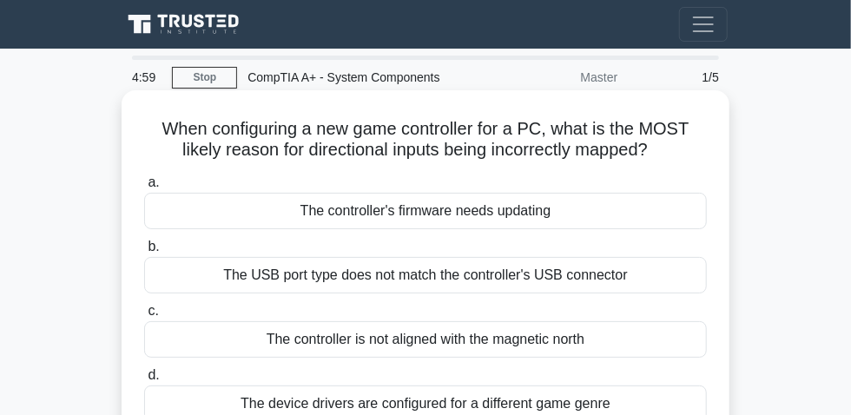
scroll to position [78, 0]
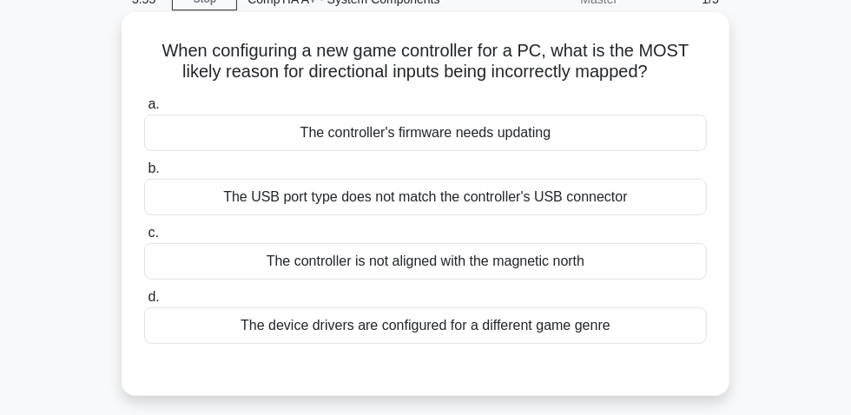
click at [557, 202] on div "The USB port type does not match the controller's USB connector" at bounding box center [425, 197] width 563 height 36
click at [144, 175] on input "b. The USB port type does not match the controller's USB connector" at bounding box center [144, 168] width 0 height 11
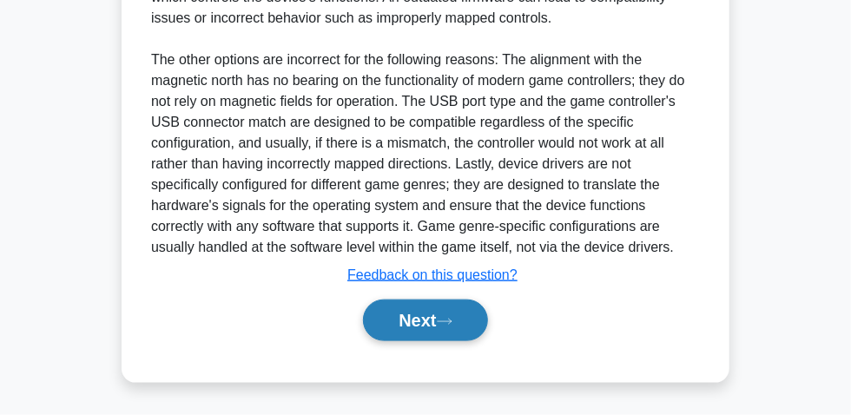
click at [434, 315] on button "Next" at bounding box center [425, 321] width 124 height 42
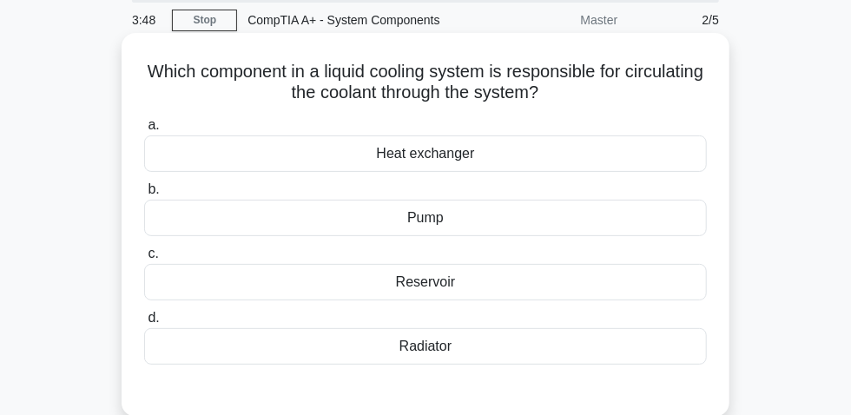
scroll to position [49, 0]
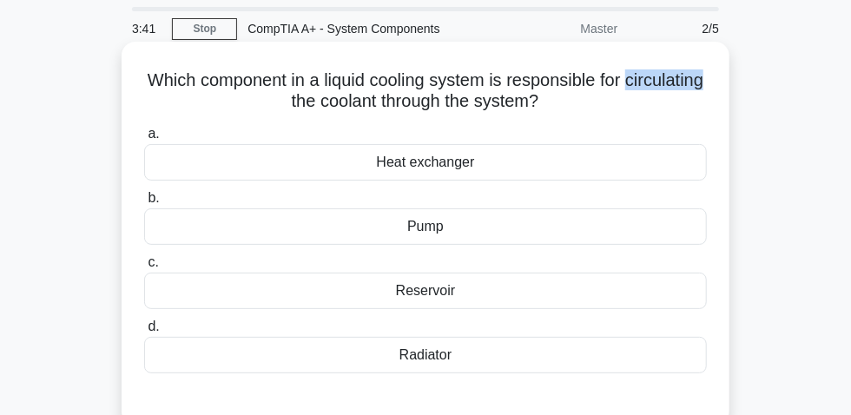
drag, startPoint x: 242, startPoint y: 109, endPoint x: 325, endPoint y: 112, distance: 82.6
click at [325, 112] on h5 "Which component in a liquid cooling system is responsible for circulating the c…" at bounding box center [425, 91] width 566 height 43
click at [418, 359] on div "Radiator" at bounding box center [425, 355] width 563 height 36
click at [144, 333] on input "d. Radiator" at bounding box center [144, 326] width 0 height 11
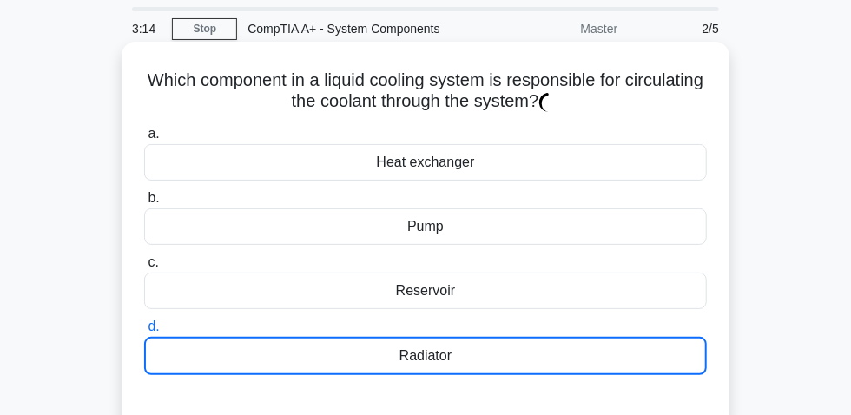
click at [444, 371] on div "Radiator" at bounding box center [425, 356] width 563 height 38
click at [144, 333] on input "d. Radiator" at bounding box center [144, 326] width 0 height 11
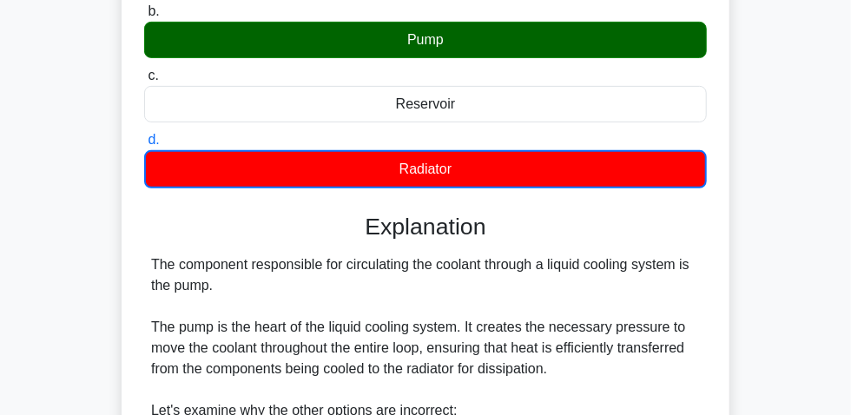
scroll to position [236, 0]
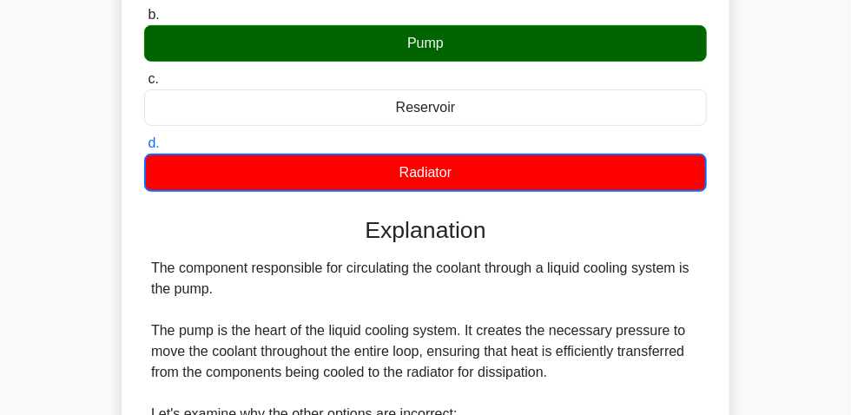
click at [113, 102] on div "Which component in a liquid cooling system is responsible for circulating the c…" at bounding box center [426, 360] width 626 height 1004
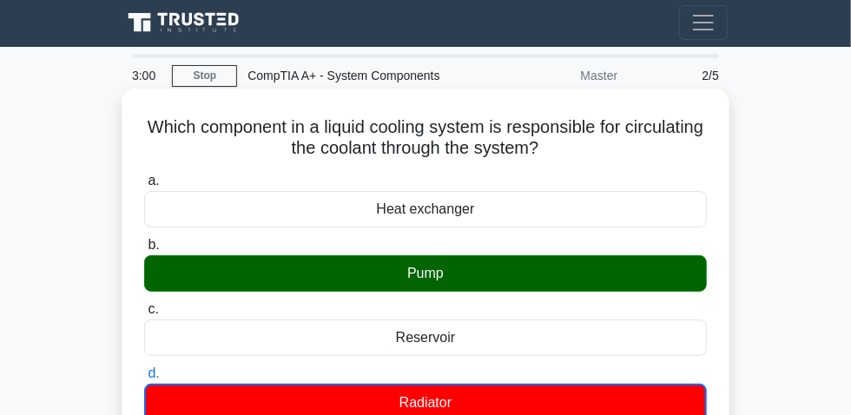
scroll to position [0, 0]
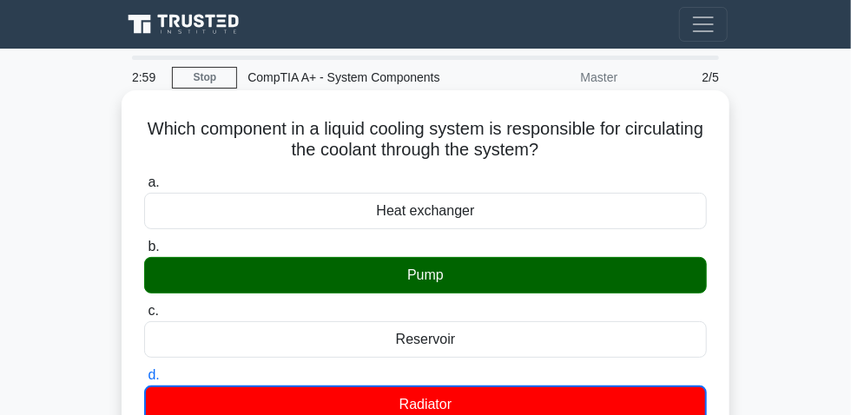
drag, startPoint x: 178, startPoint y: 136, endPoint x: 658, endPoint y: 156, distance: 480.0
click at [658, 156] on h5 "Which component in a liquid cooling system is responsible for circulating the c…" at bounding box center [425, 139] width 566 height 43
copy h5 "Which component in a liquid cooling system is responsible for circulating the c…"
drag, startPoint x: 427, startPoint y: 288, endPoint x: 454, endPoint y: 290, distance: 27.9
click at [454, 290] on div "Pump" at bounding box center [425, 275] width 563 height 36
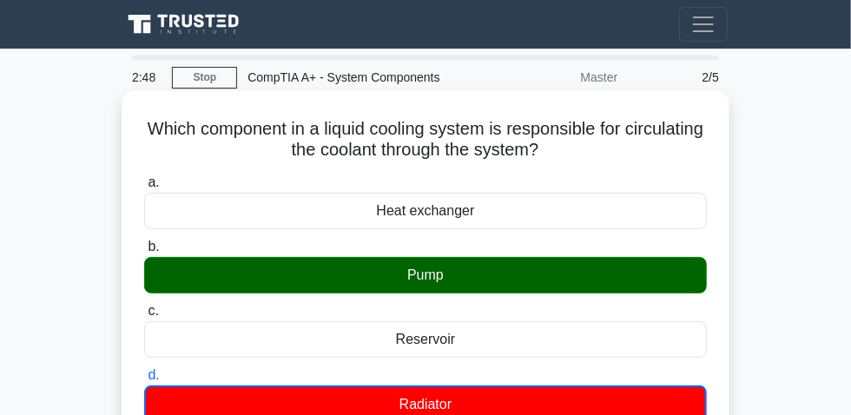
copy div "Pump"
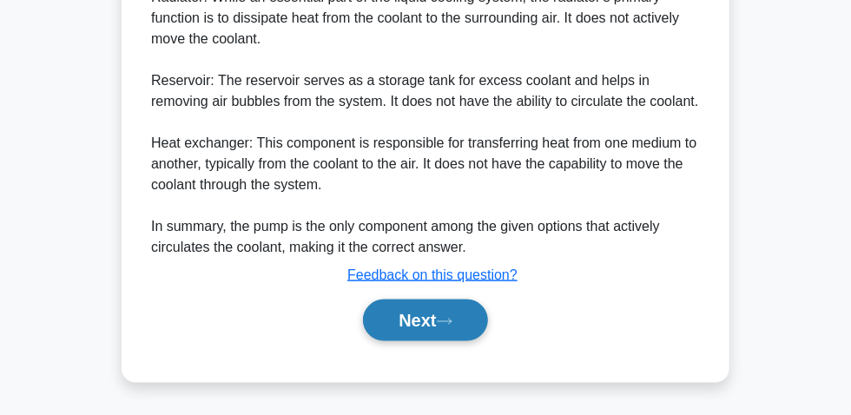
click at [445, 325] on icon at bounding box center [445, 322] width 16 height 10
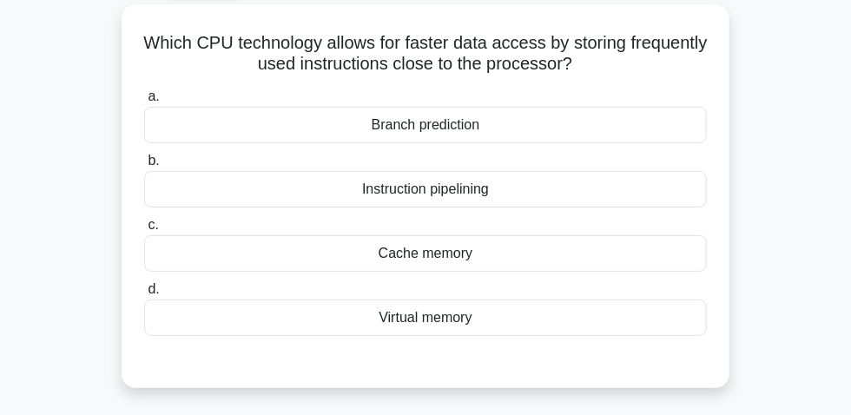
scroll to position [49, 0]
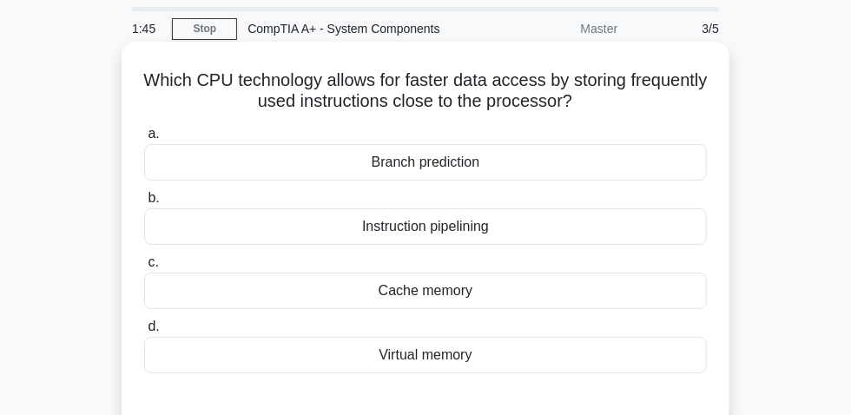
click at [407, 306] on div "Cache memory" at bounding box center [425, 291] width 563 height 36
click at [144, 268] on input "c. Cache memory" at bounding box center [144, 262] width 0 height 11
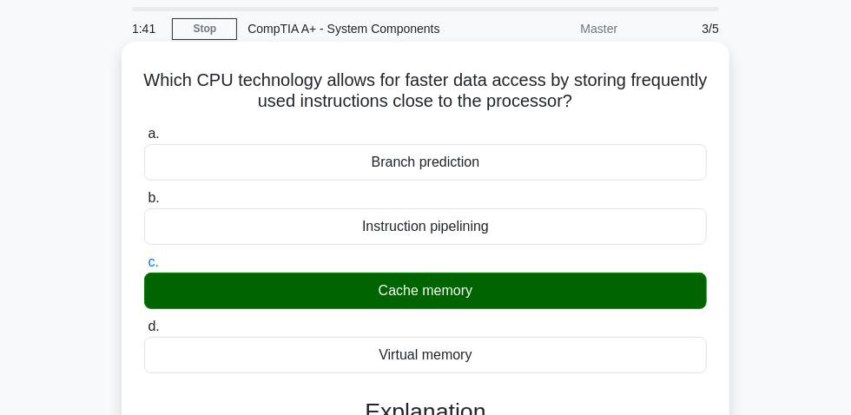
drag, startPoint x: 171, startPoint y: 89, endPoint x: 628, endPoint y: 110, distance: 457.5
click at [628, 110] on h5 "Which CPU technology allows for faster data access by storing frequently used i…" at bounding box center [425, 91] width 566 height 43
copy h5 "Which CPU technology allows for faster data access by storing frequently used i…"
drag, startPoint x: 368, startPoint y: 299, endPoint x: 500, endPoint y: 301, distance: 133.0
click at [500, 301] on div "Cache memory" at bounding box center [425, 291] width 563 height 36
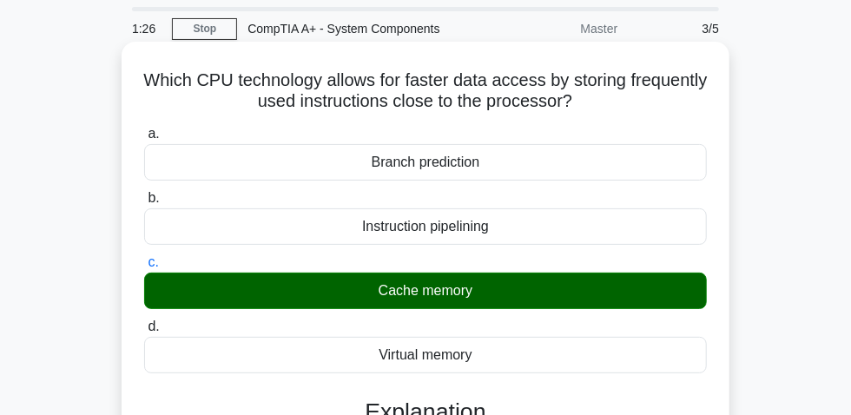
copy div "Cache memory"
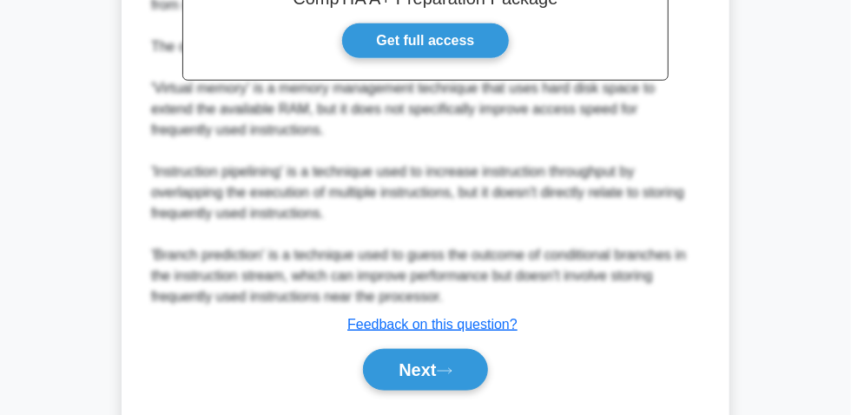
scroll to position [633, 0]
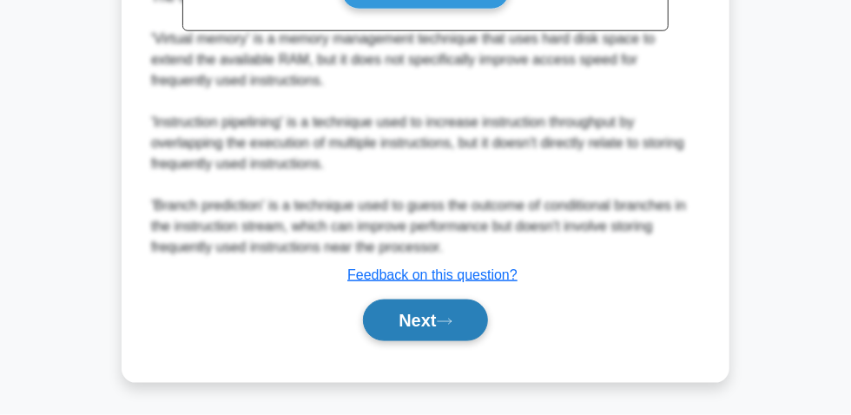
click at [421, 329] on button "Next" at bounding box center [425, 321] width 124 height 42
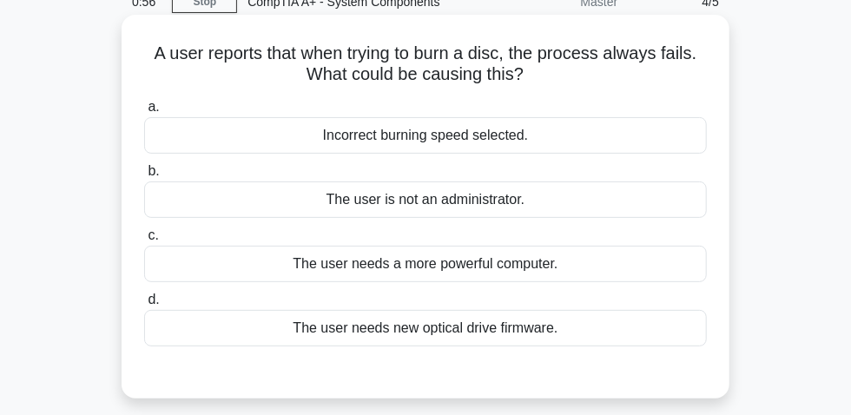
scroll to position [49, 0]
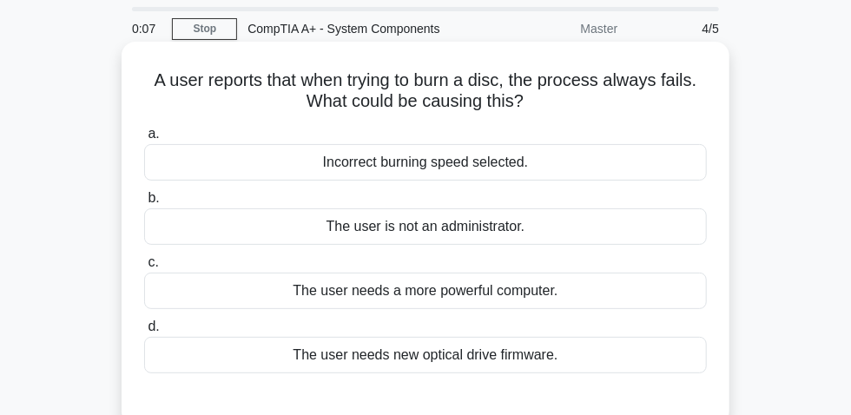
click at [513, 358] on div "The user needs new optical drive firmware." at bounding box center [425, 355] width 563 height 36
click at [144, 333] on input "d. The user needs new optical drive firmware." at bounding box center [144, 326] width 0 height 11
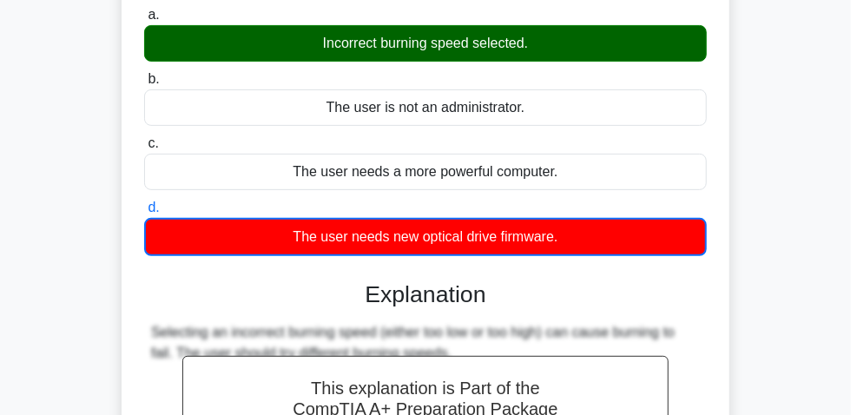
scroll to position [365, 0]
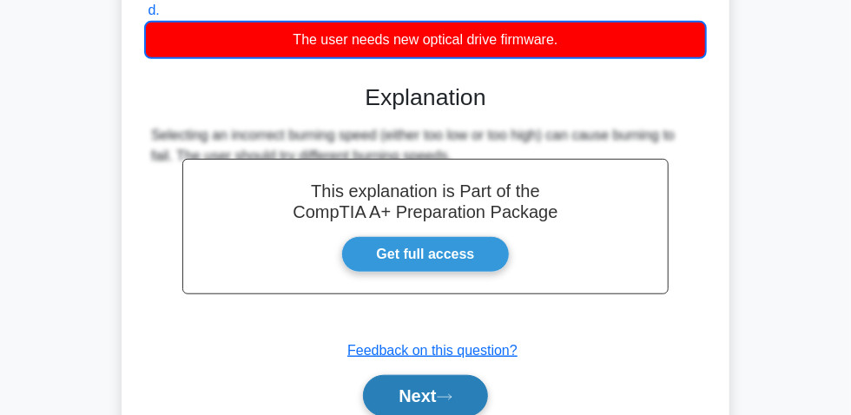
click at [417, 388] on button "Next" at bounding box center [425, 396] width 124 height 42
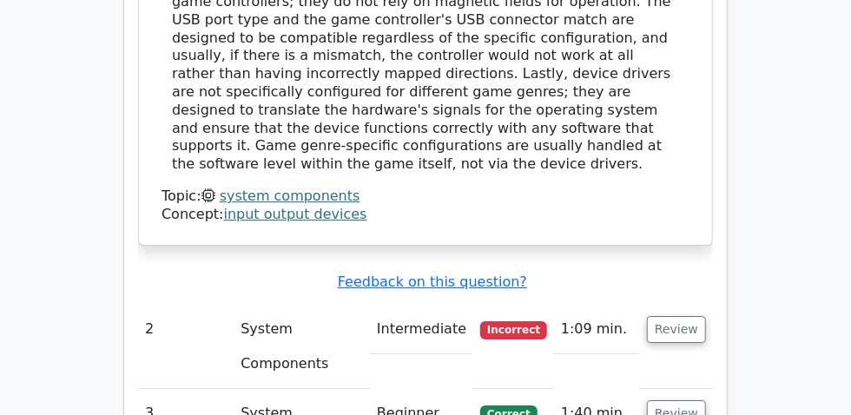
scroll to position [1974, 0]
